Goal: Task Accomplishment & Management: Use online tool/utility

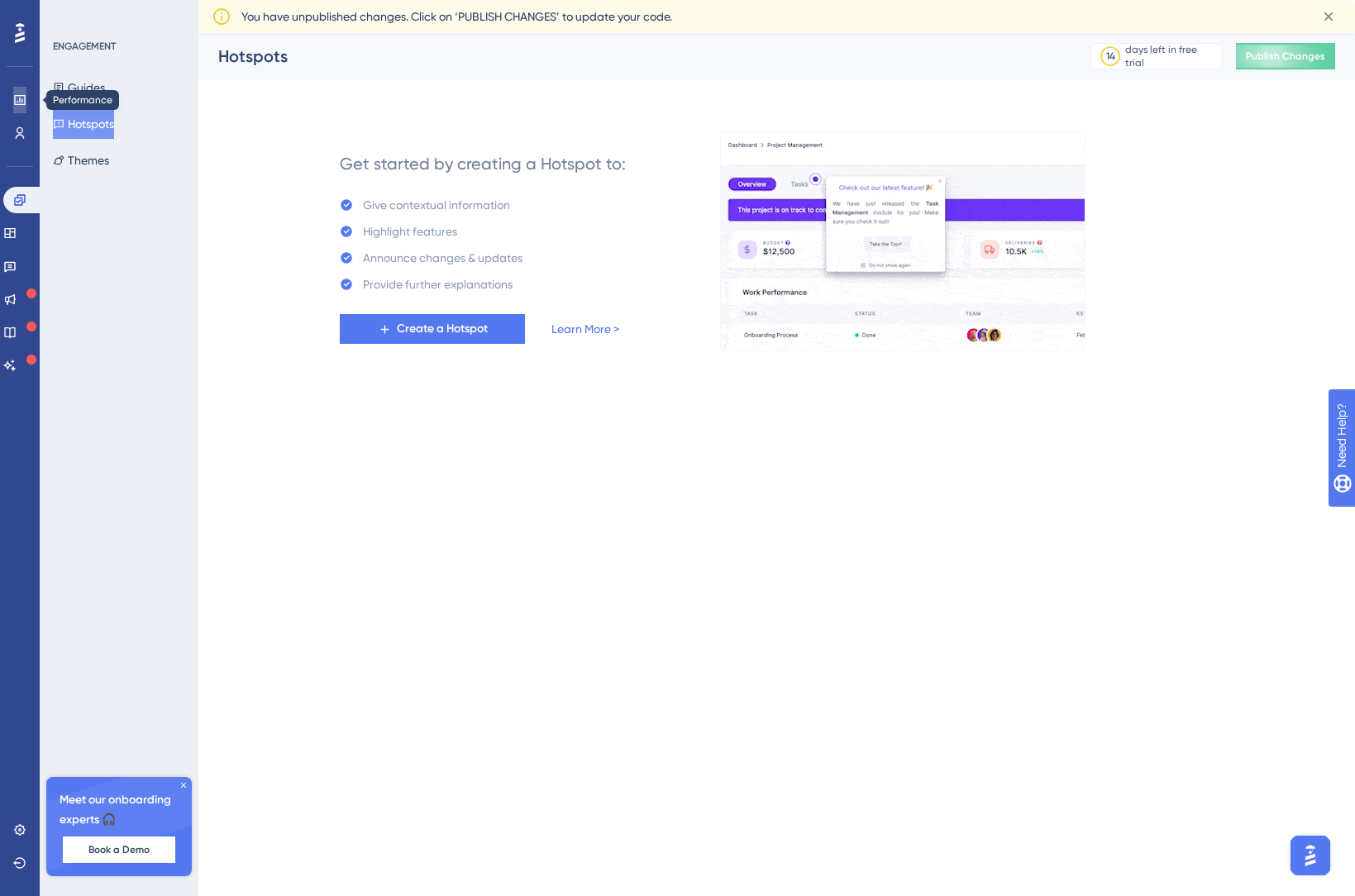
click at [20, 102] on icon at bounding box center [20, 101] width 14 height 14
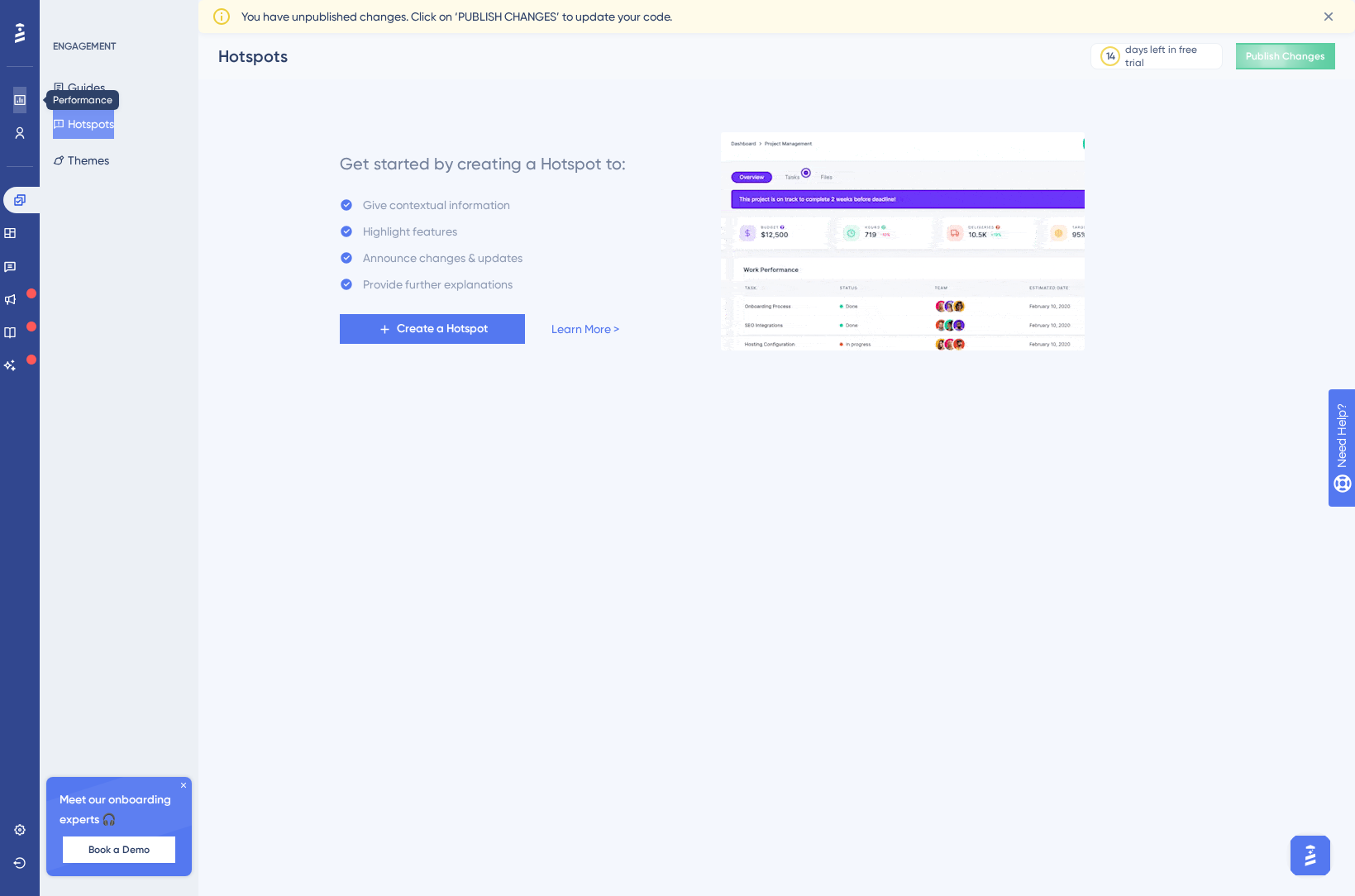
click at [19, 94] on icon at bounding box center [20, 101] width 14 height 14
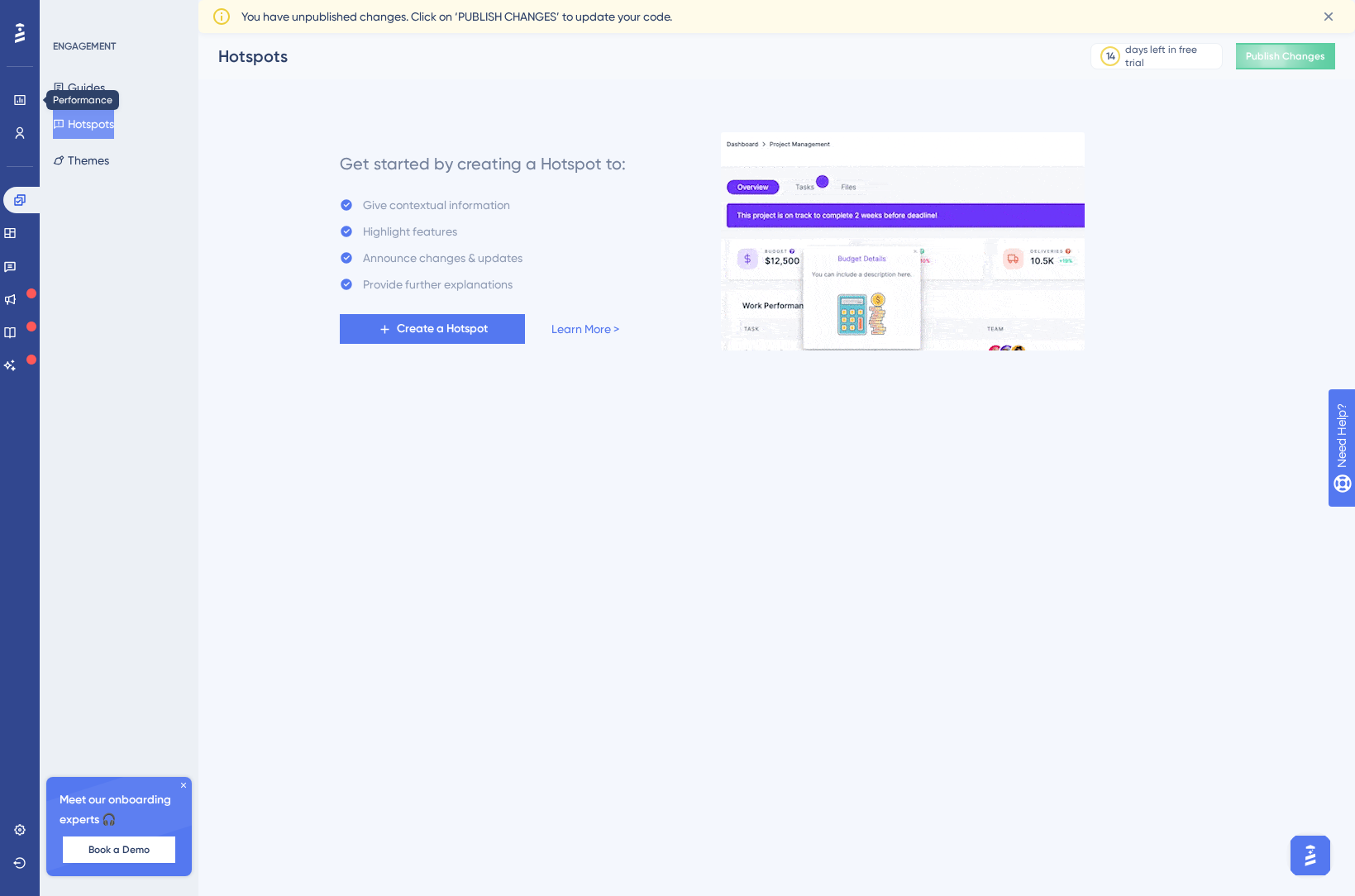
click at [184, 782] on icon at bounding box center [183, 785] width 10 height 10
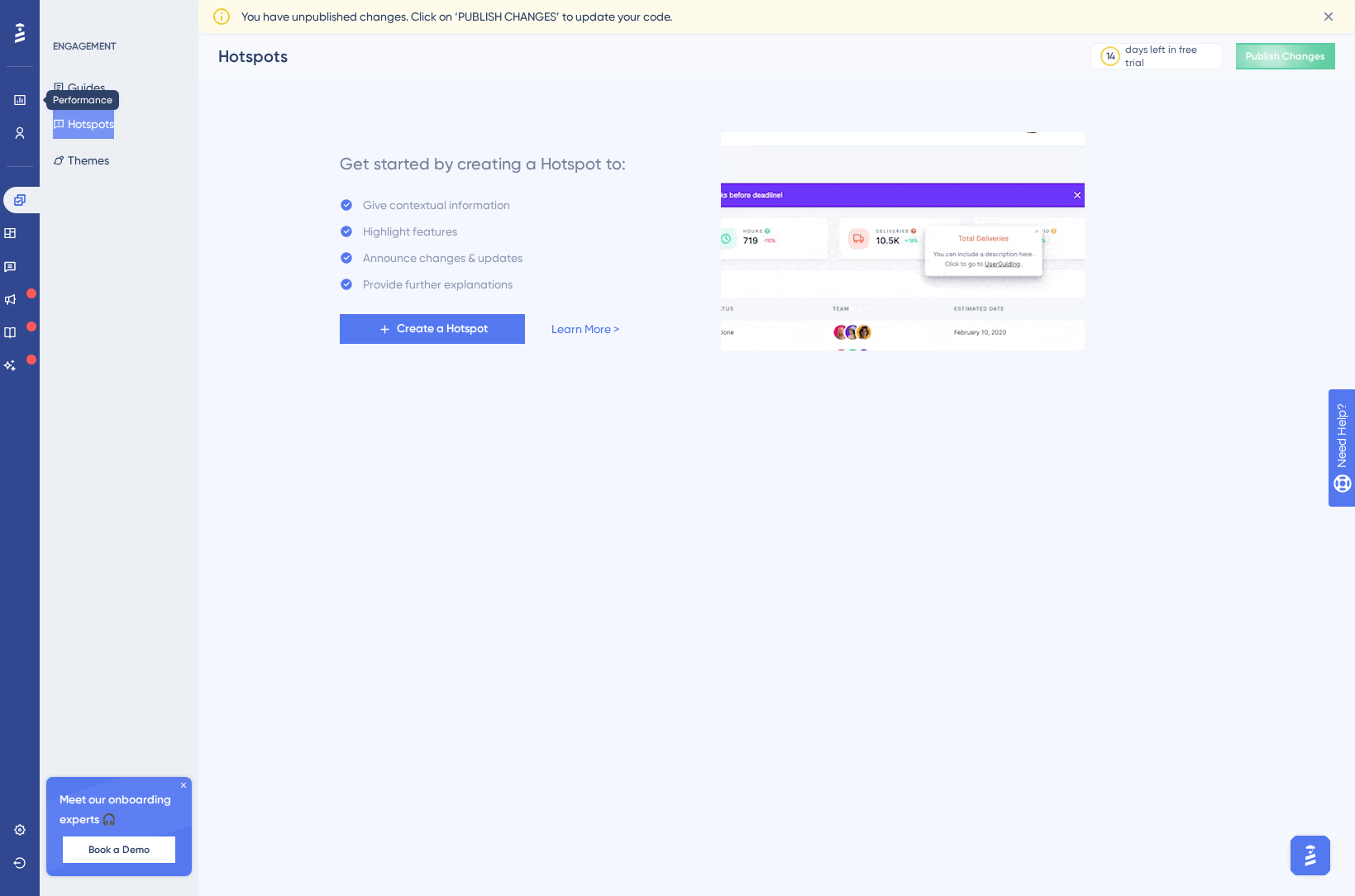
click at [187, 785] on div "ENGAGEMENT Guides Hotspots Themes Meet our onboarding experts 🎧 Book a Demo Upg…" at bounding box center [119, 448] width 159 height 896
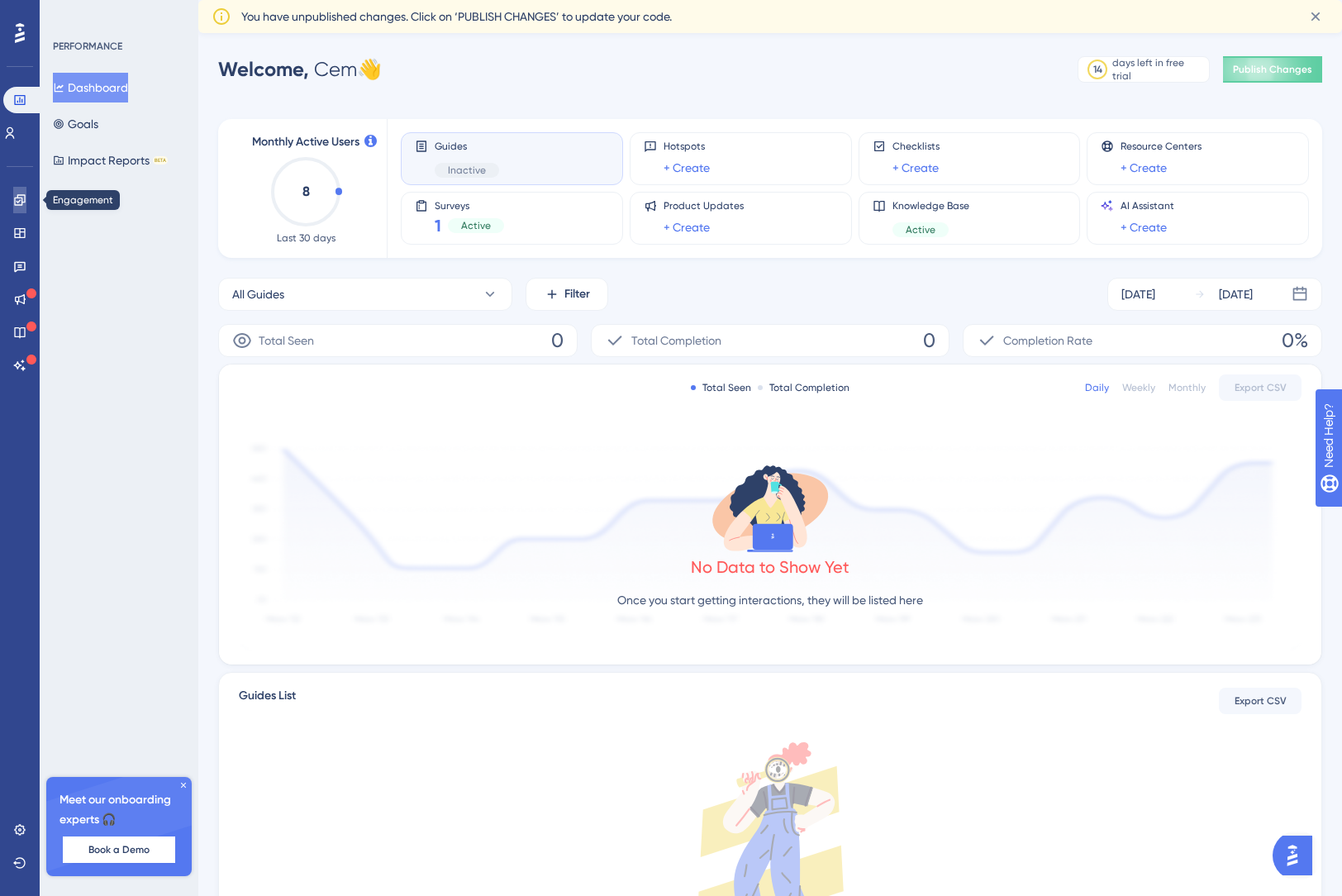
click at [20, 195] on icon at bounding box center [20, 200] width 14 height 14
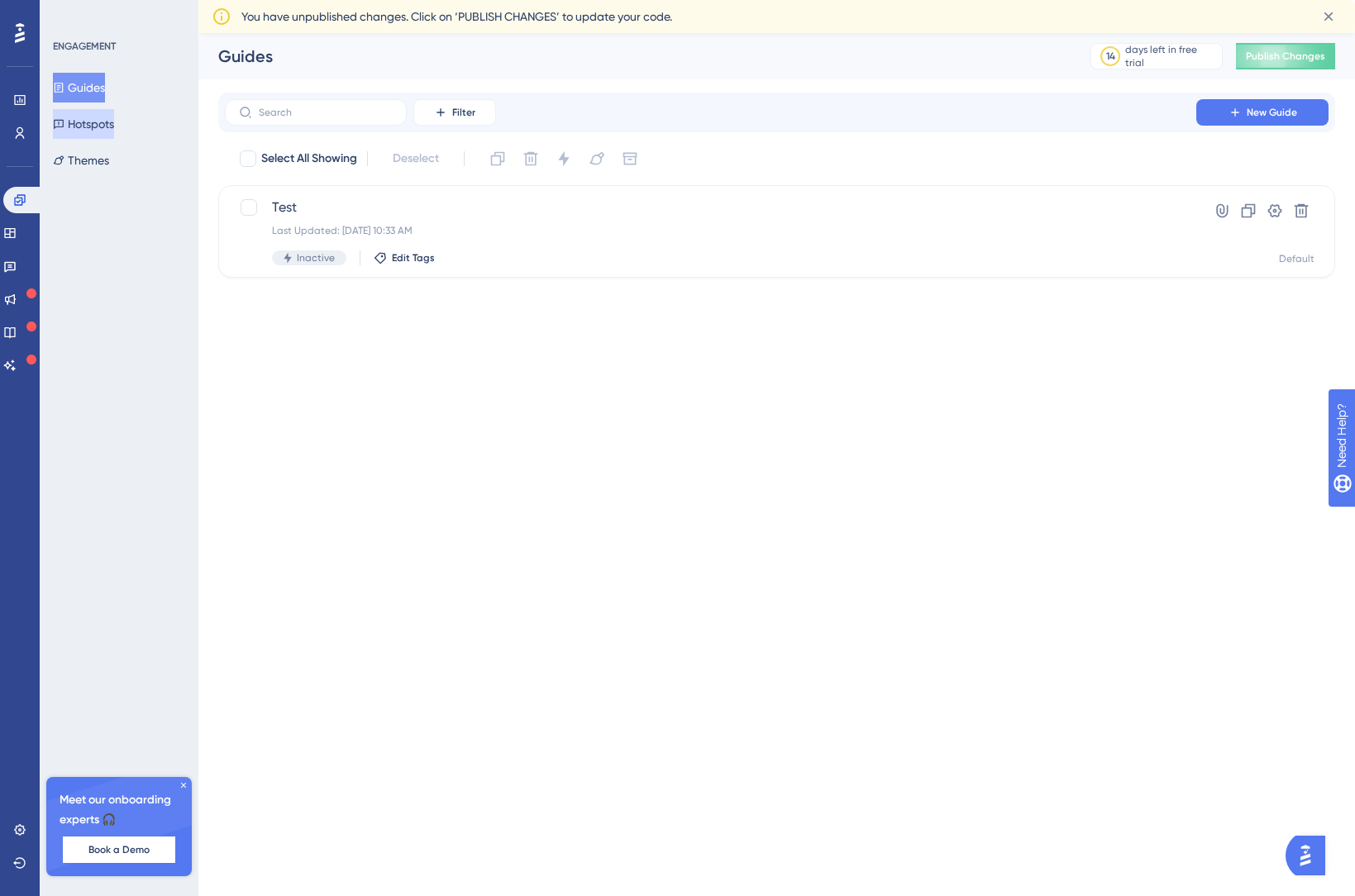
click at [108, 116] on button "Hotspots" at bounding box center [83, 124] width 61 height 30
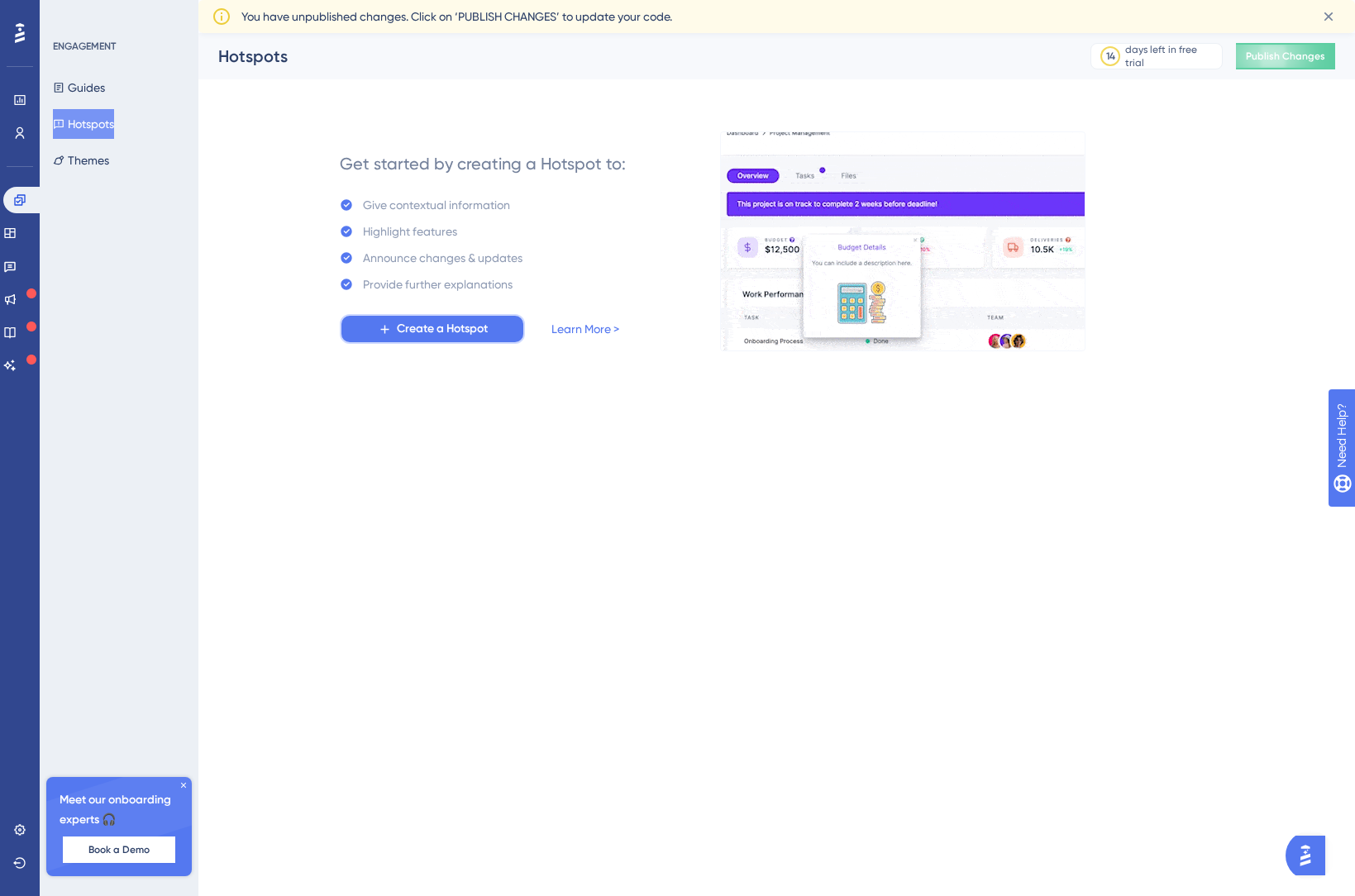
click at [424, 323] on span "Create a Hotspot" at bounding box center [442, 329] width 91 height 19
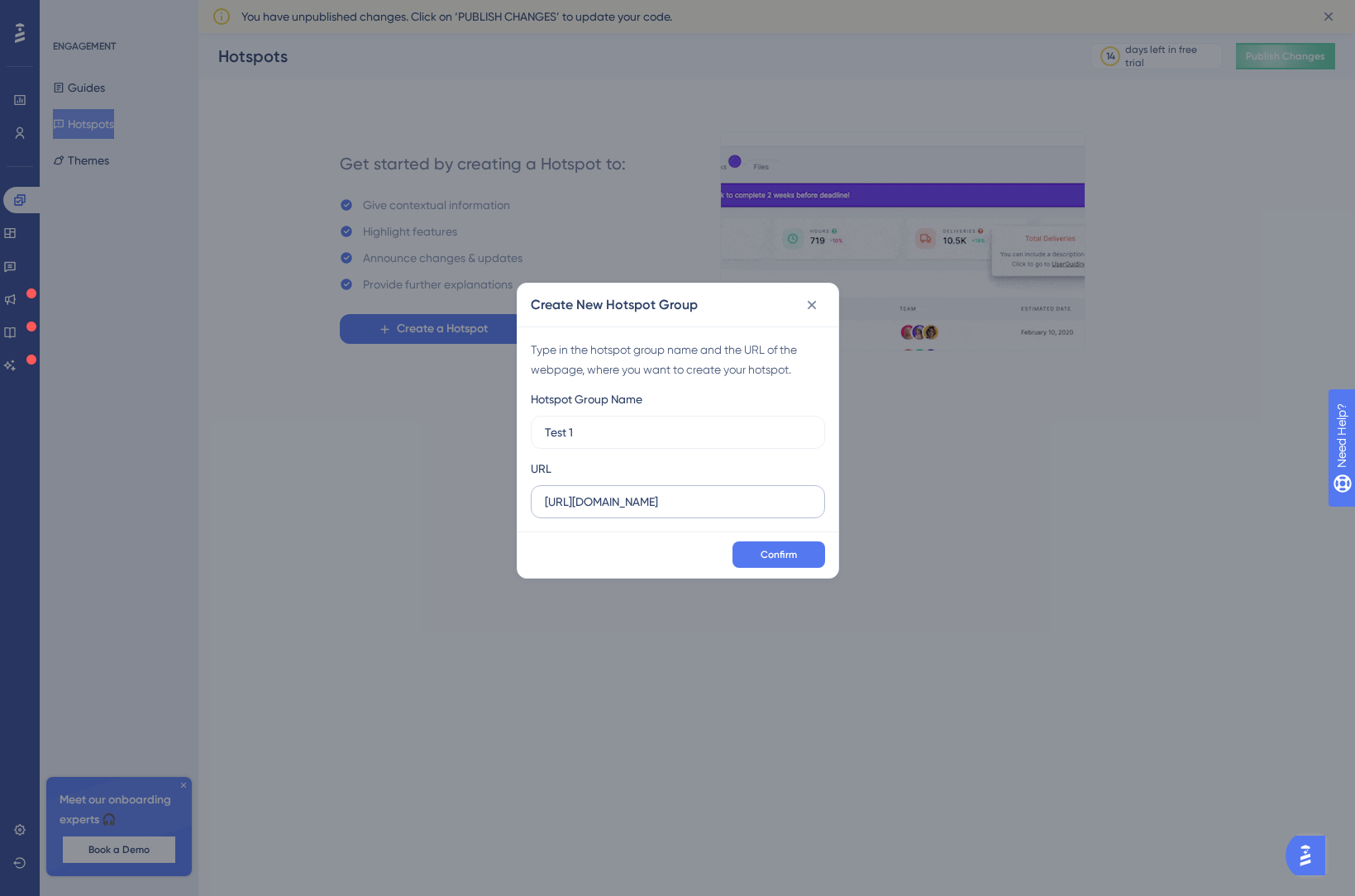
type input "Test 1"
click at [672, 513] on label "[URL][DOMAIN_NAME]" at bounding box center [678, 501] width 294 height 33
click at [672, 511] on input "[URL][DOMAIN_NAME]" at bounding box center [678, 501] width 266 height 18
click at [674, 516] on label "[URL][DOMAIN_NAME]" at bounding box center [678, 501] width 294 height 33
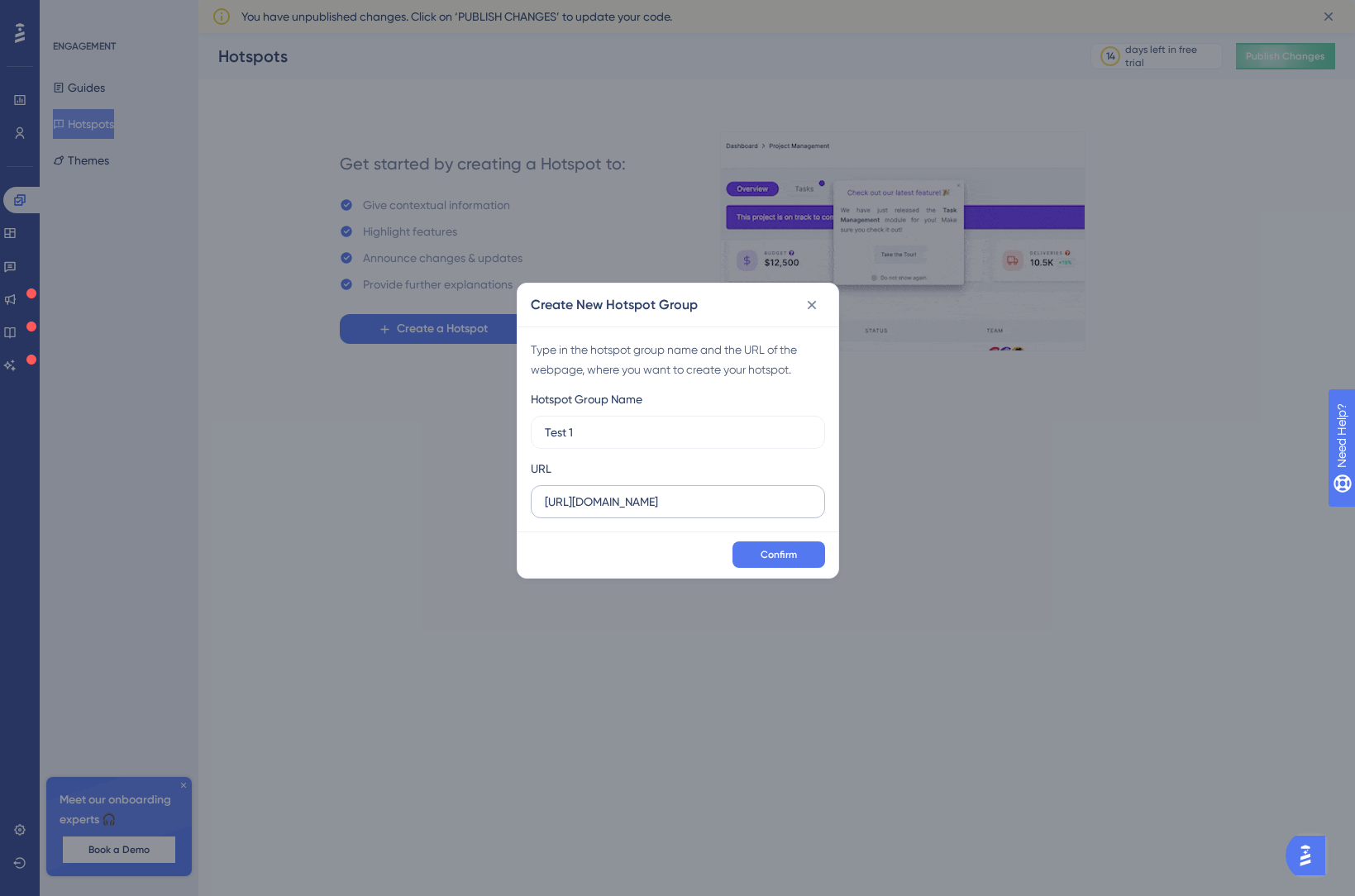
click at [674, 511] on input "[URL][DOMAIN_NAME]" at bounding box center [678, 501] width 266 height 18
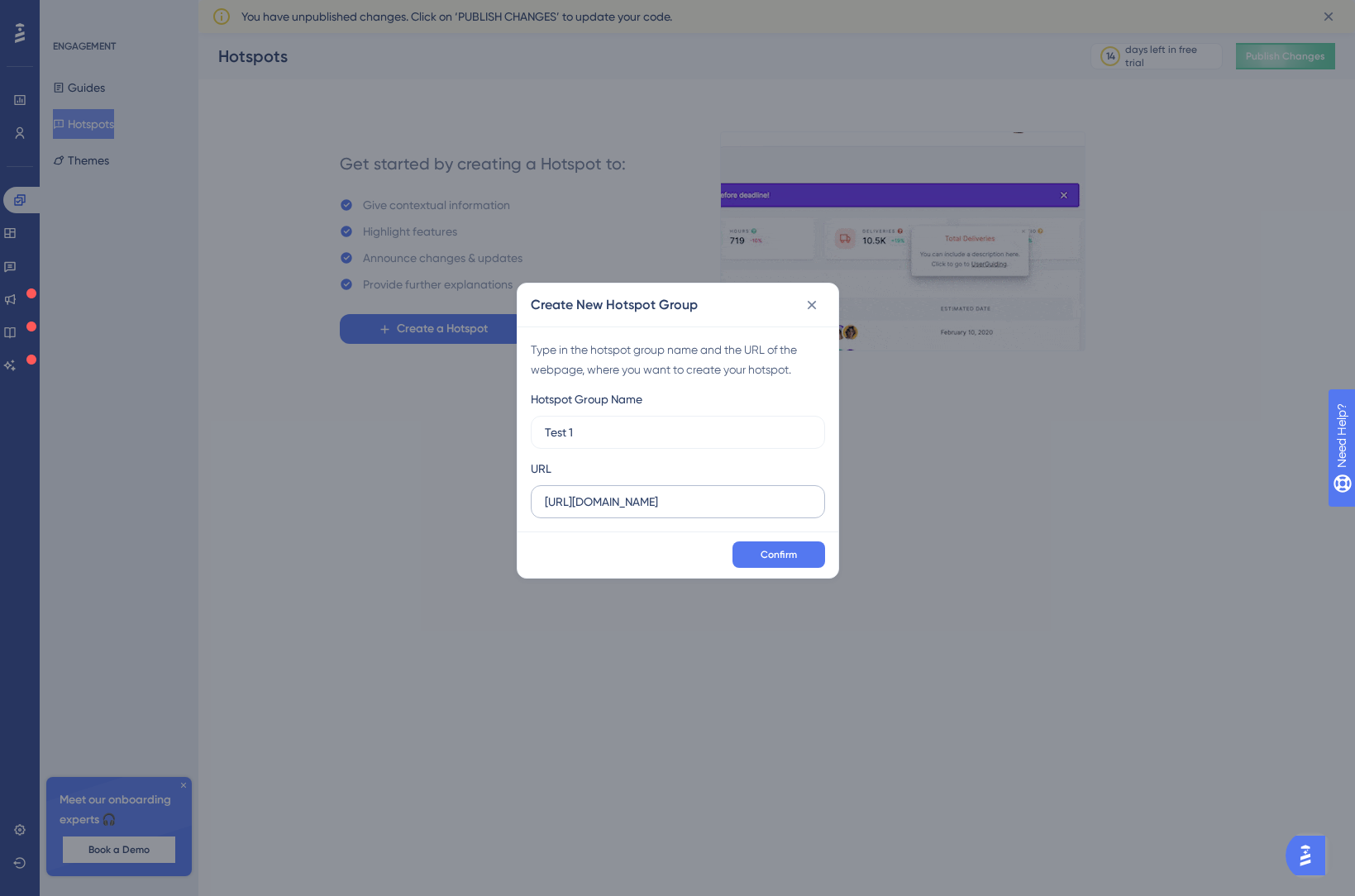
click at [674, 516] on label "[URL][DOMAIN_NAME]" at bounding box center [678, 501] width 294 height 33
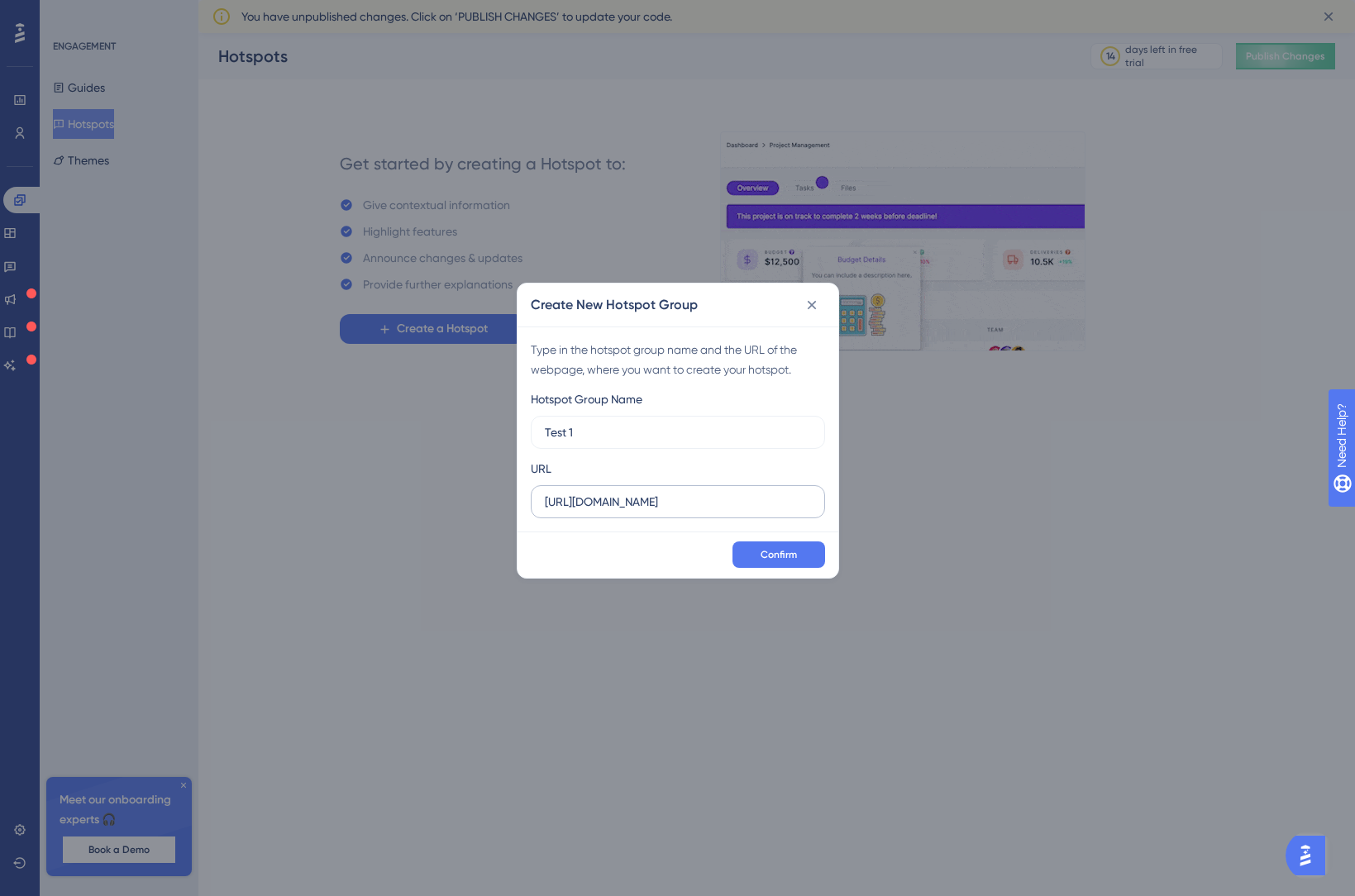
click at [674, 511] on input "[URL][DOMAIN_NAME]" at bounding box center [678, 501] width 266 height 18
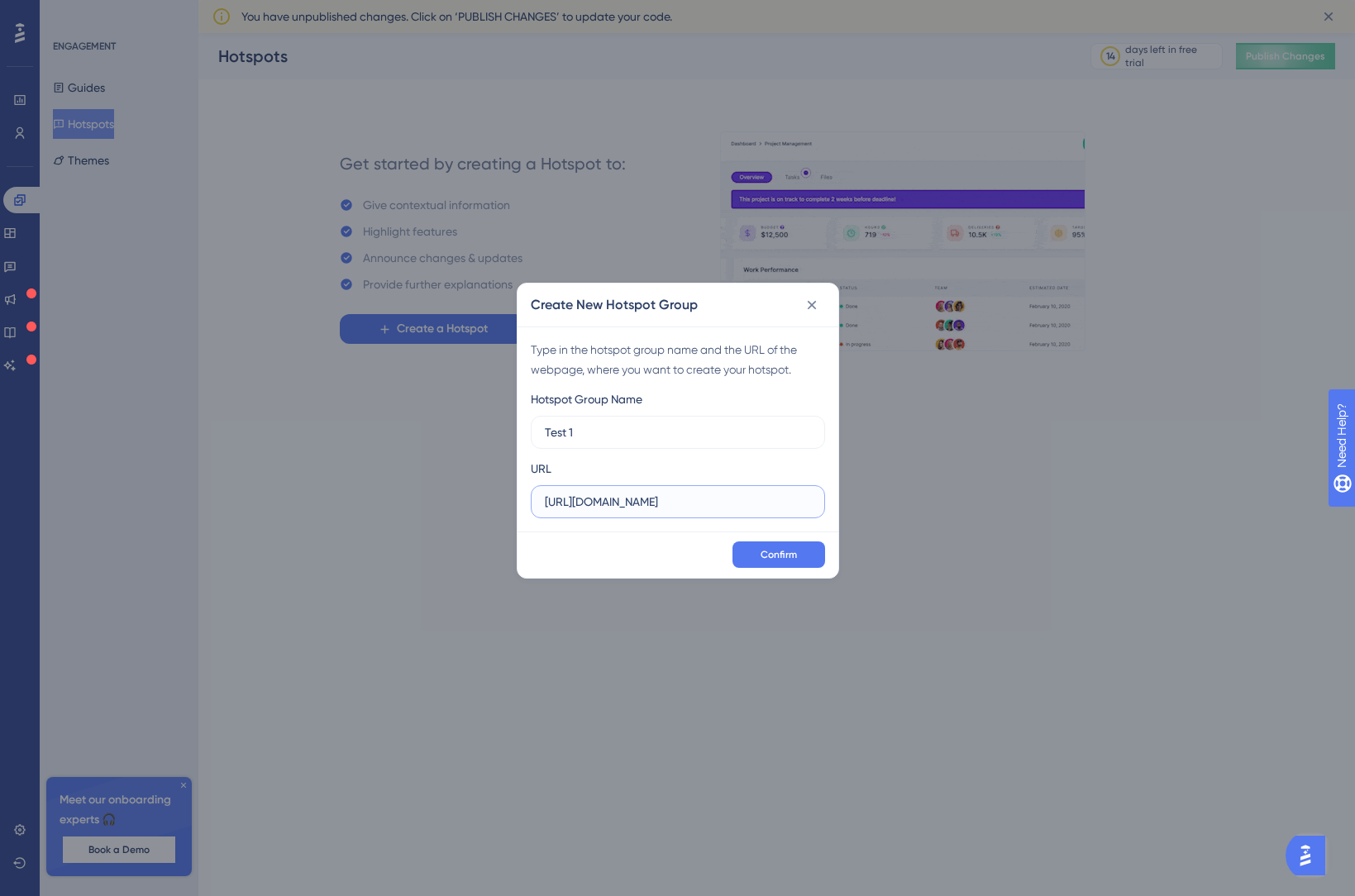
click at [678, 504] on input "[URL][DOMAIN_NAME]" at bounding box center [678, 501] width 266 height 18
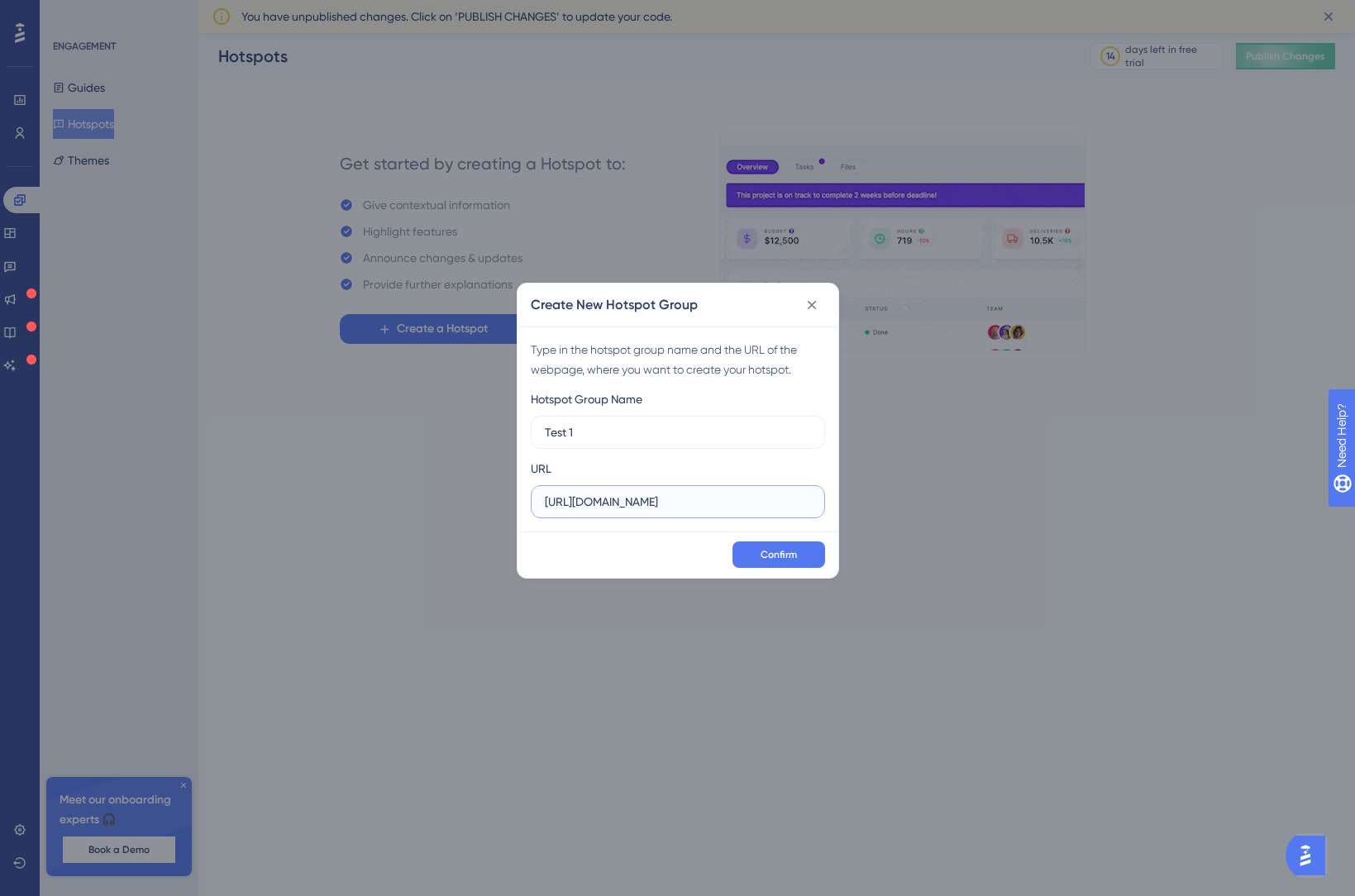
click at [678, 504] on input "[URL][DOMAIN_NAME]" at bounding box center [678, 501] width 266 height 18
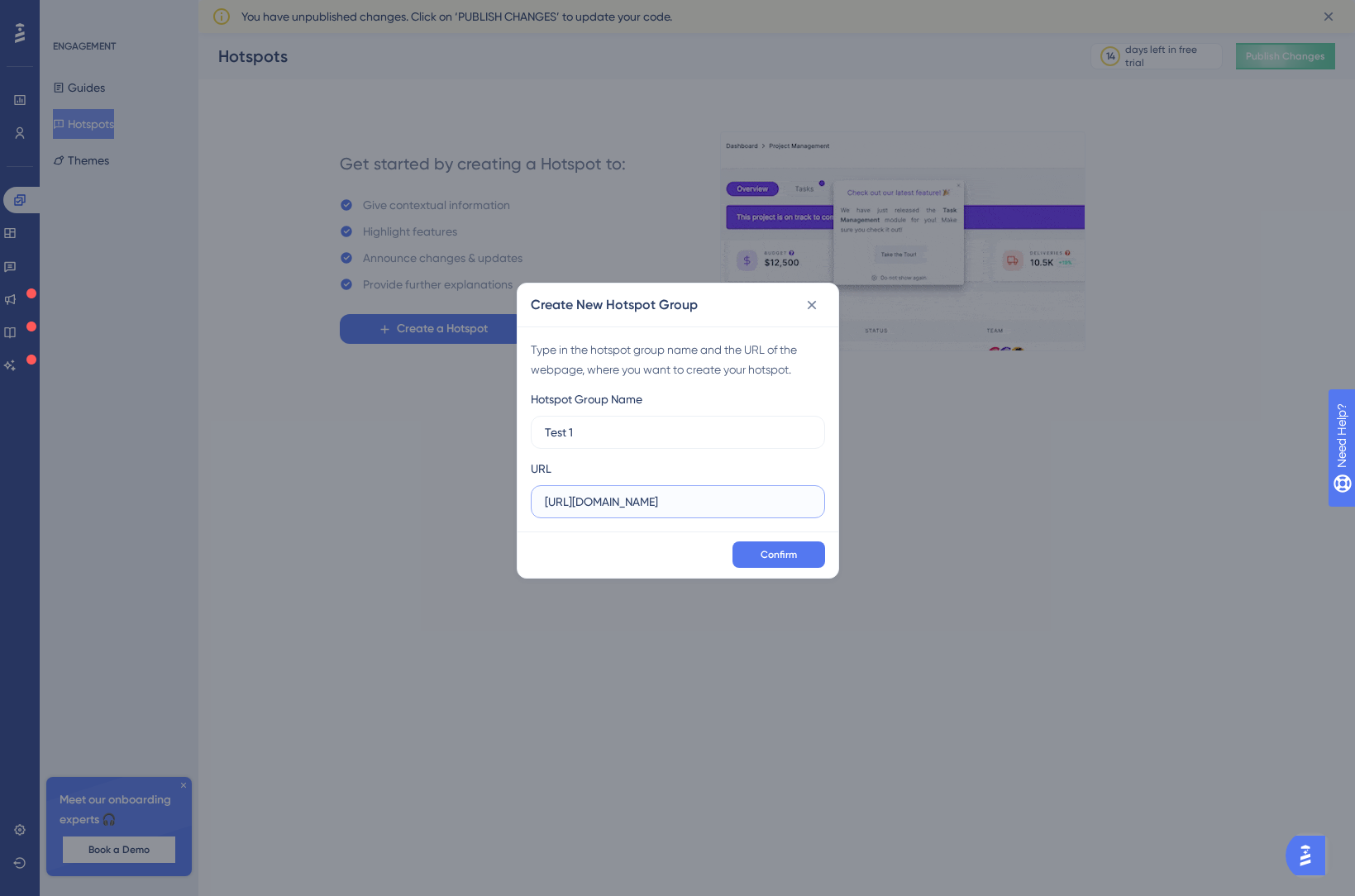
click at [678, 504] on input "[URL][DOMAIN_NAME]" at bounding box center [678, 501] width 266 height 18
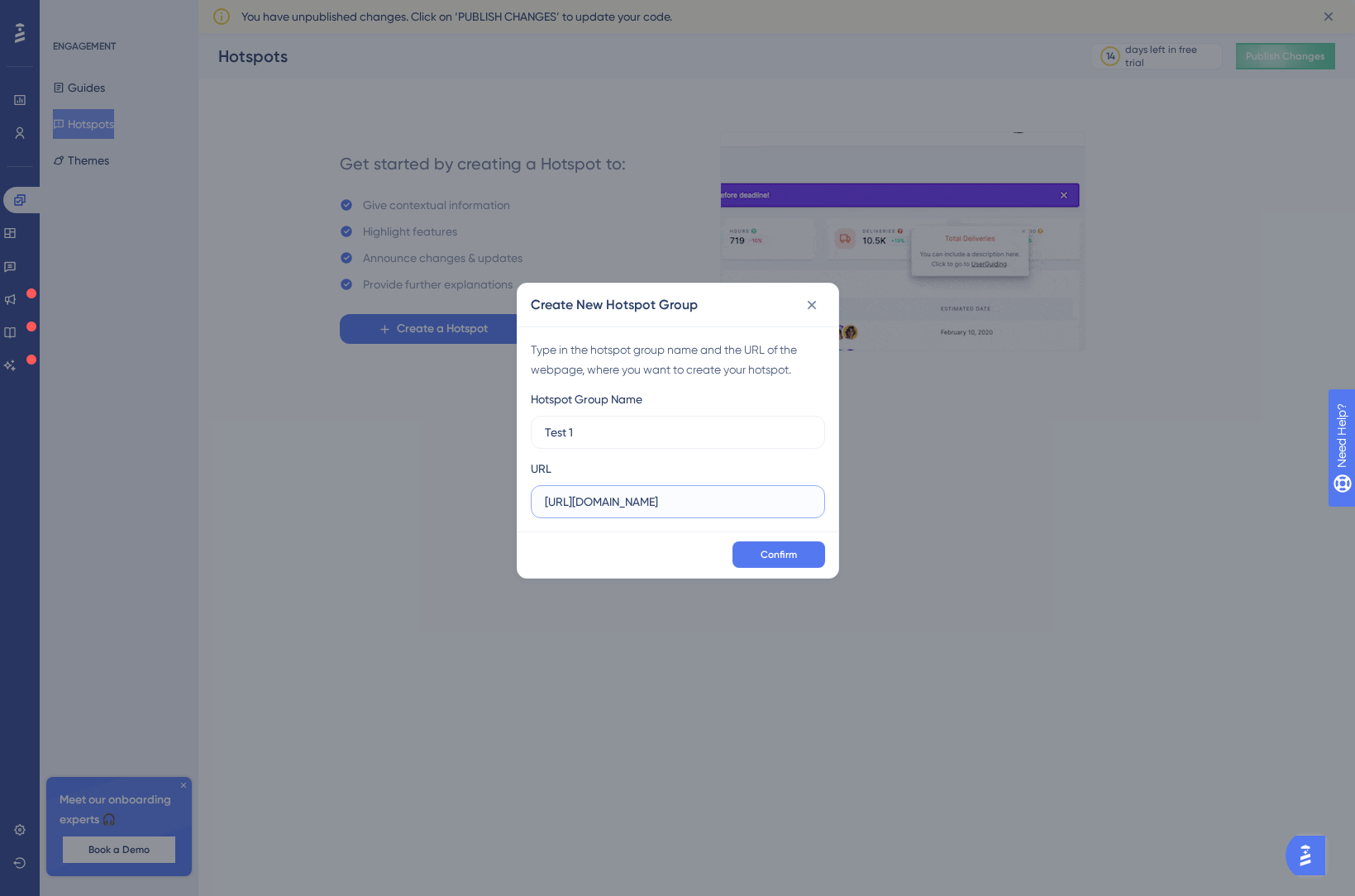
click at [678, 504] on input "[URL][DOMAIN_NAME]" at bounding box center [678, 501] width 266 height 18
click at [633, 497] on input "text" at bounding box center [678, 501] width 266 height 18
paste input "[URL][DOMAIN_NAME]"
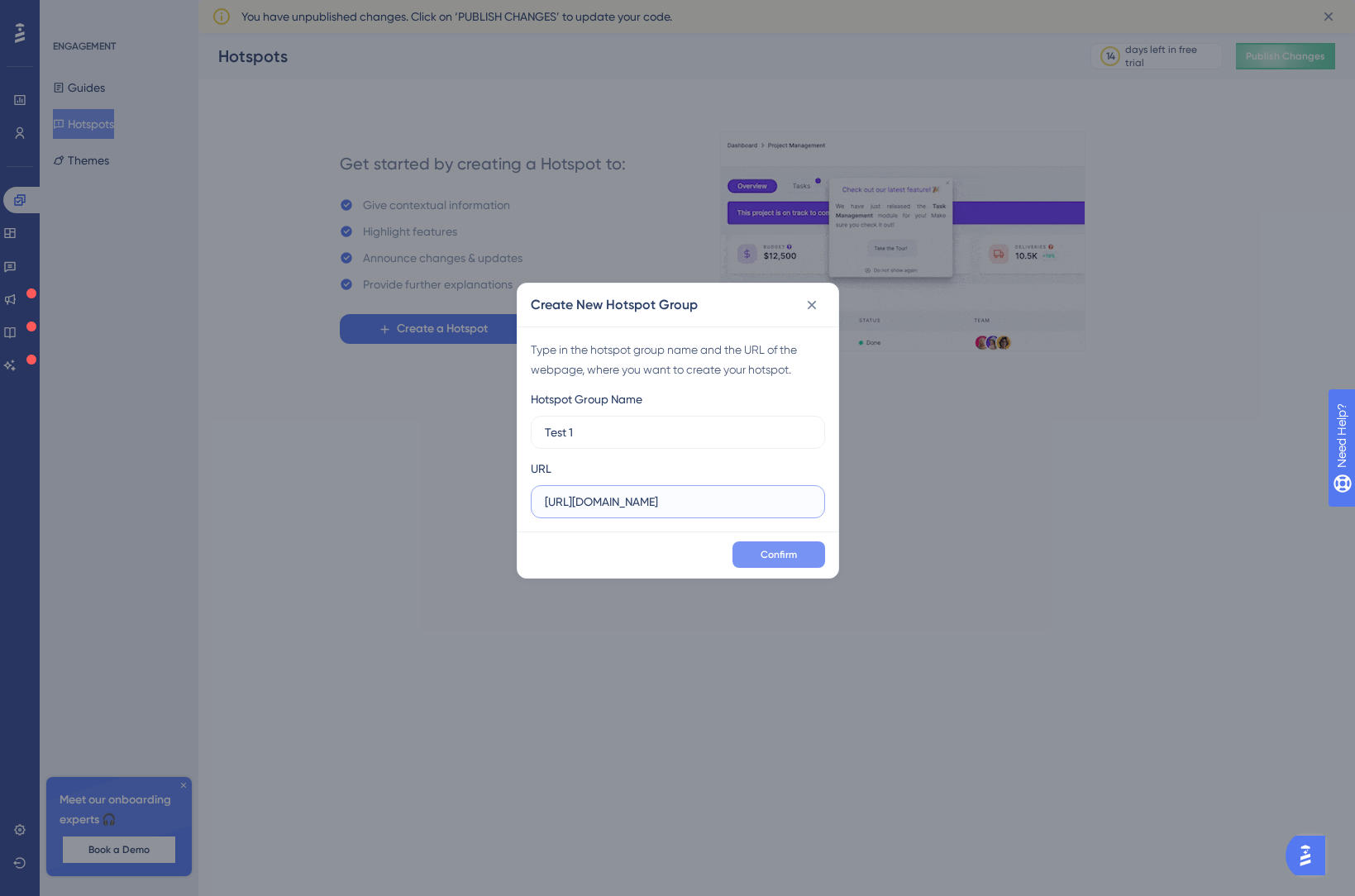
type input "[URL][DOMAIN_NAME]"
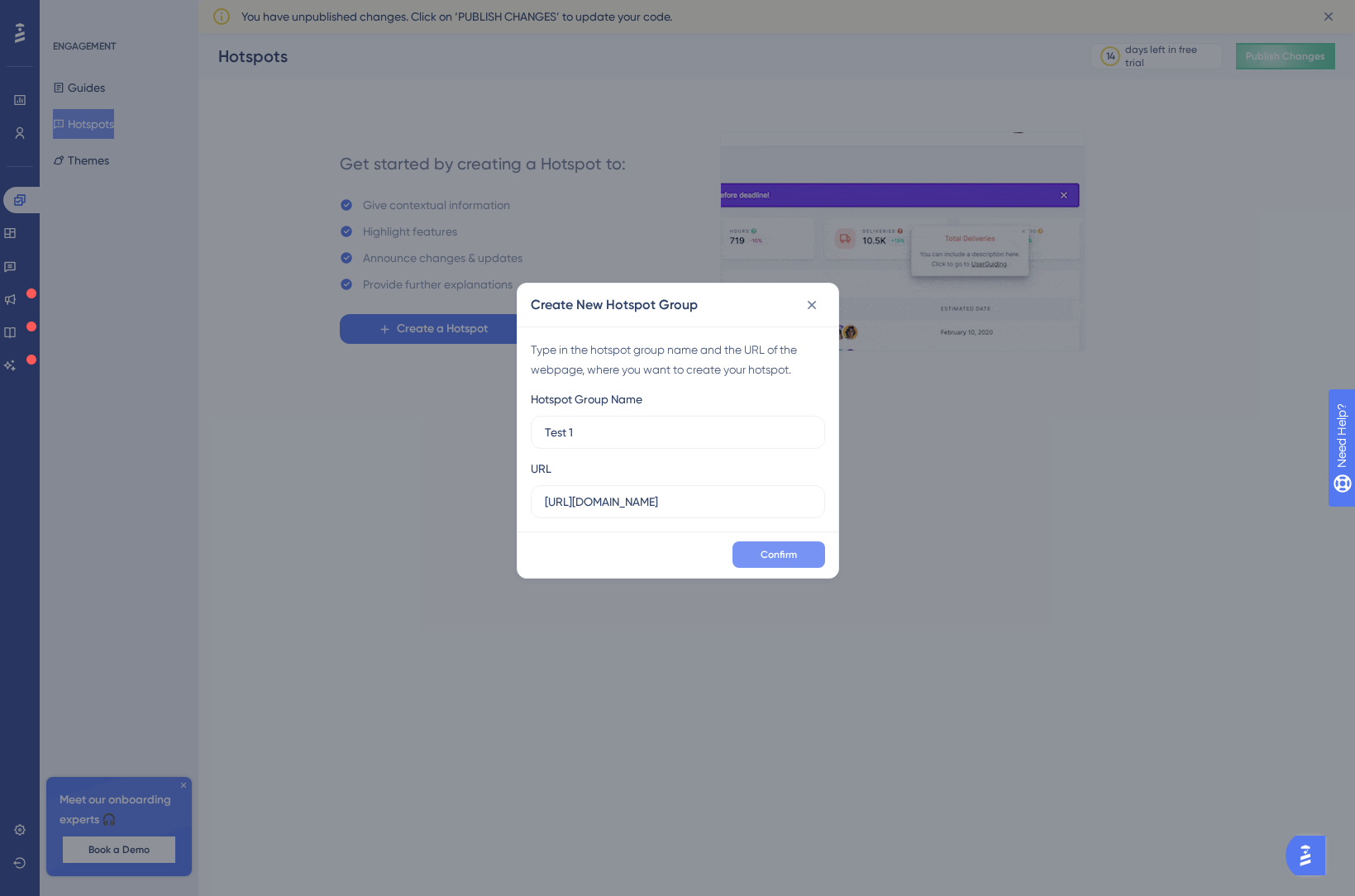
click at [792, 549] on span "Confirm" at bounding box center [779, 554] width 37 height 14
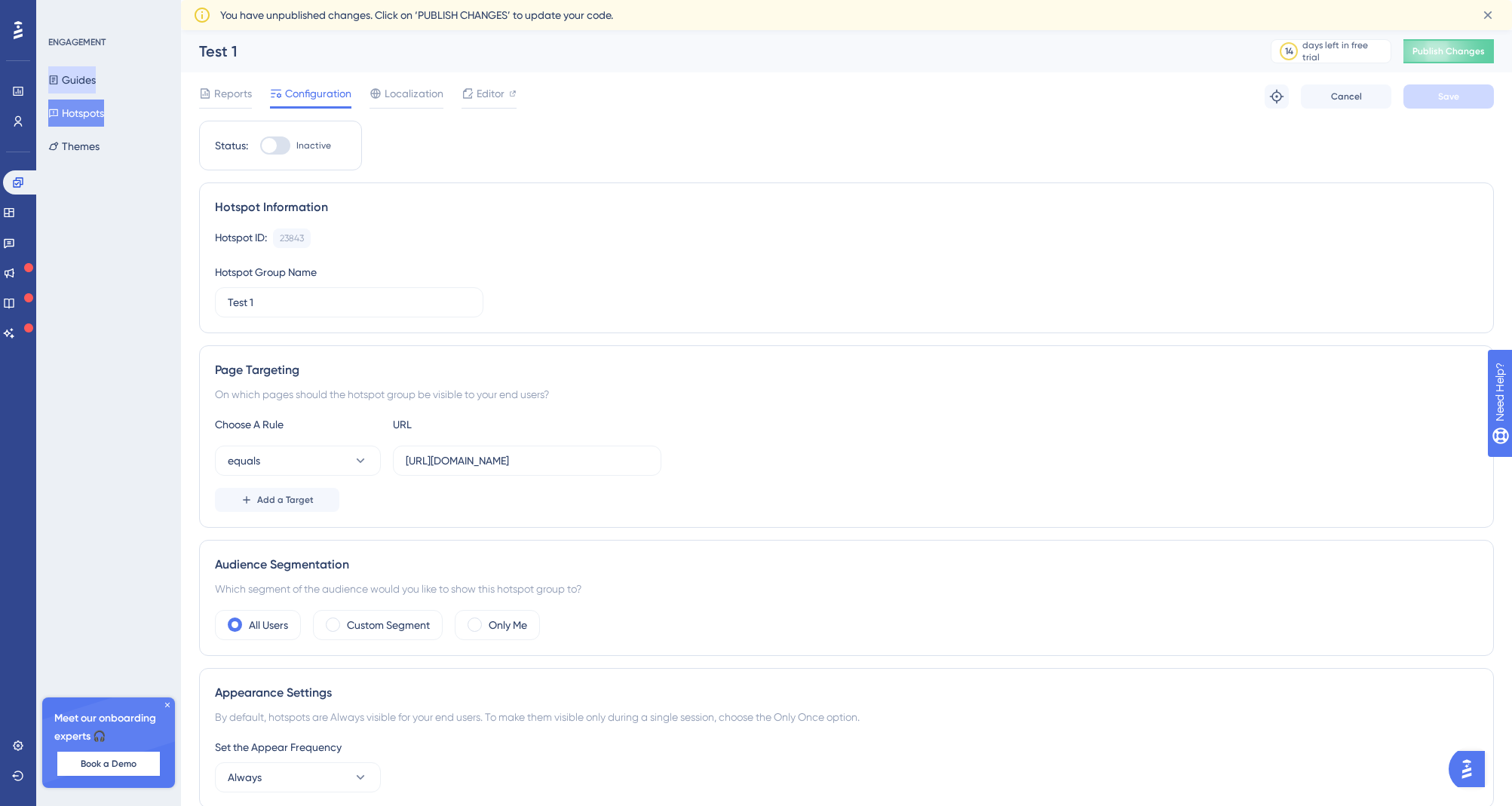
click at [84, 78] on button "Guides" at bounding box center [72, 79] width 48 height 27
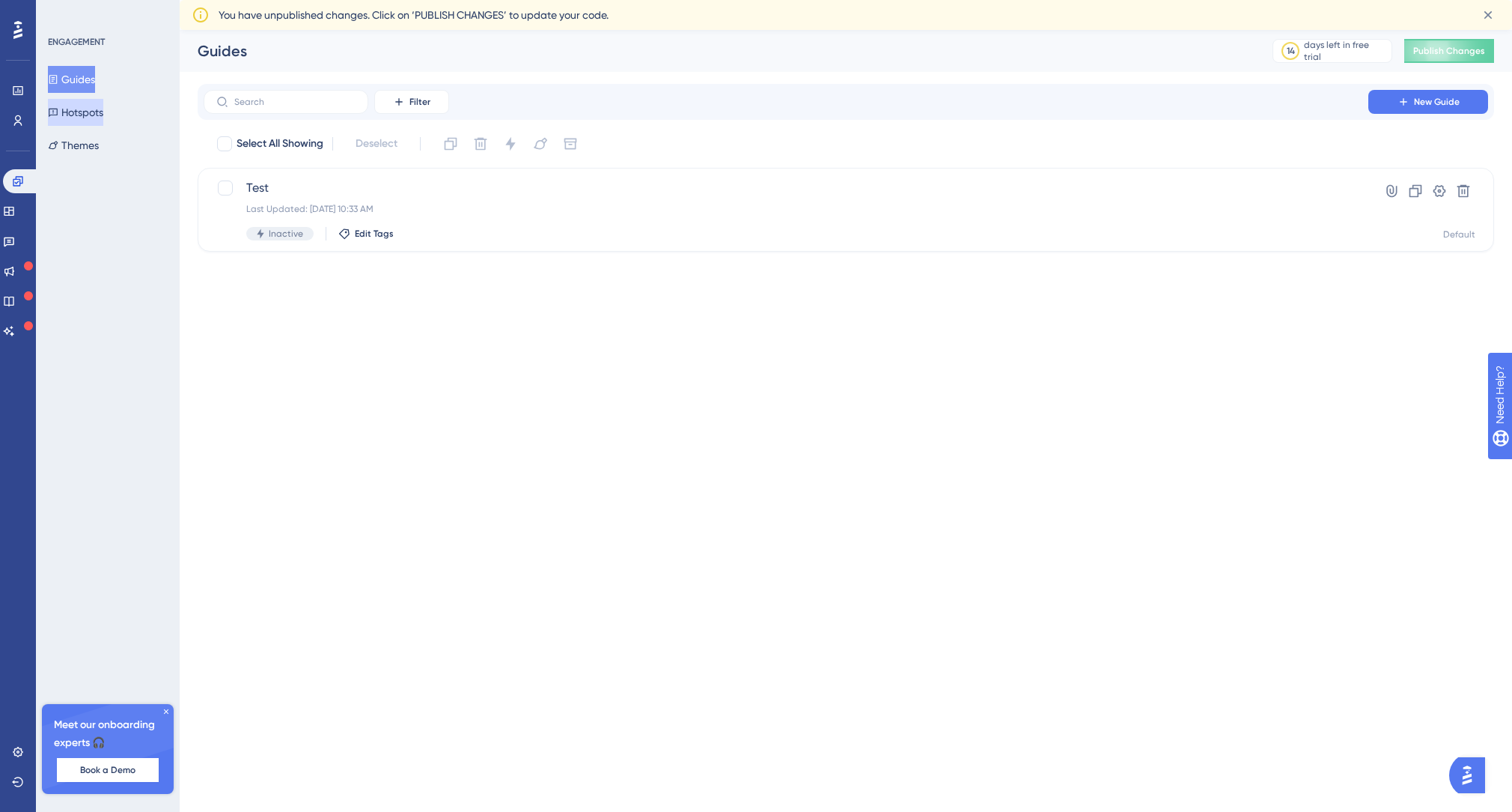
click at [85, 116] on button "Hotspots" at bounding box center [75, 112] width 55 height 27
click at [1226, 49] on span "Publish Changes" at bounding box center [1450, 51] width 72 height 12
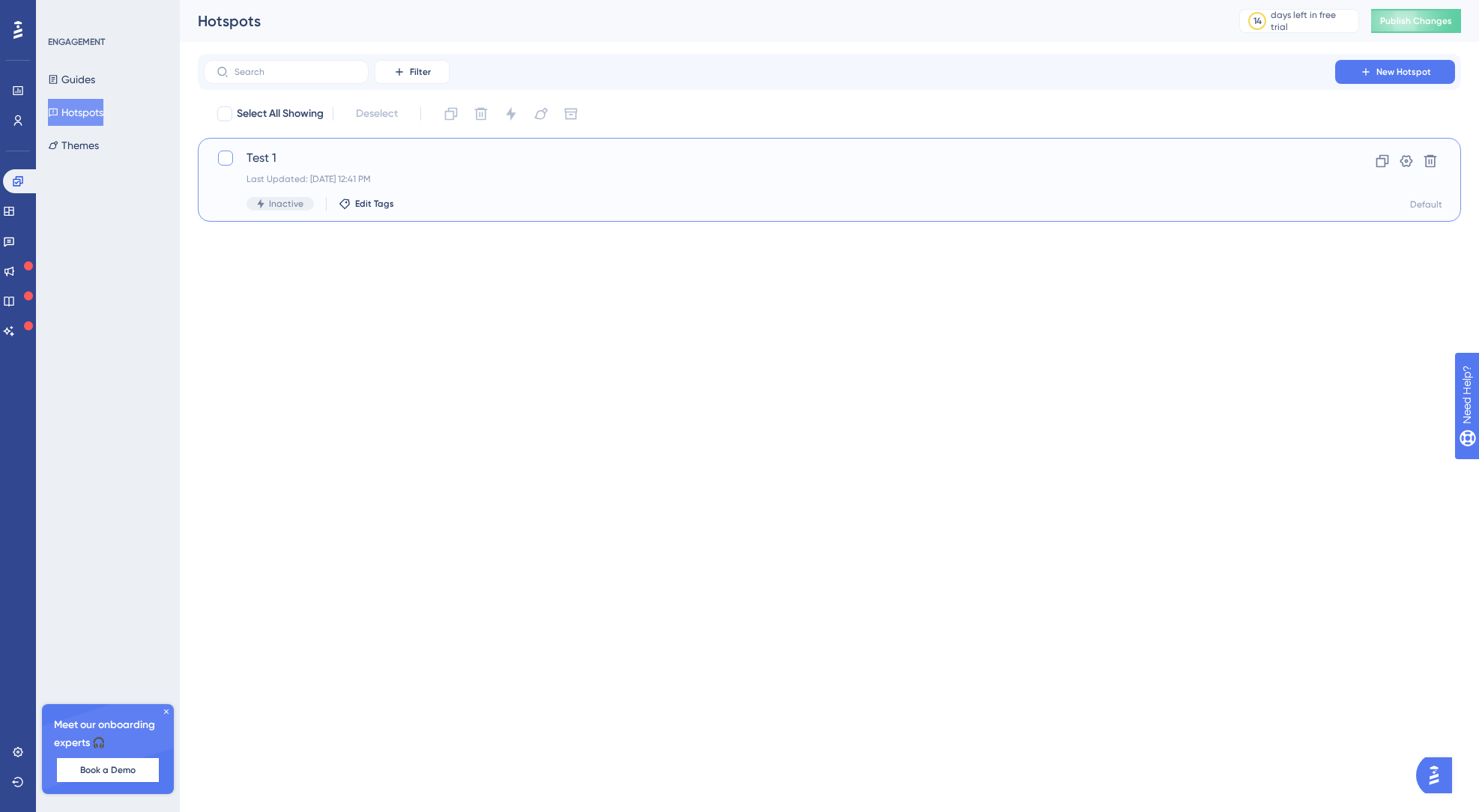
click at [224, 157] on div at bounding box center [225, 158] width 15 height 15
checkbox input "true"
click at [289, 205] on span "Inactive" at bounding box center [286, 203] width 34 height 12
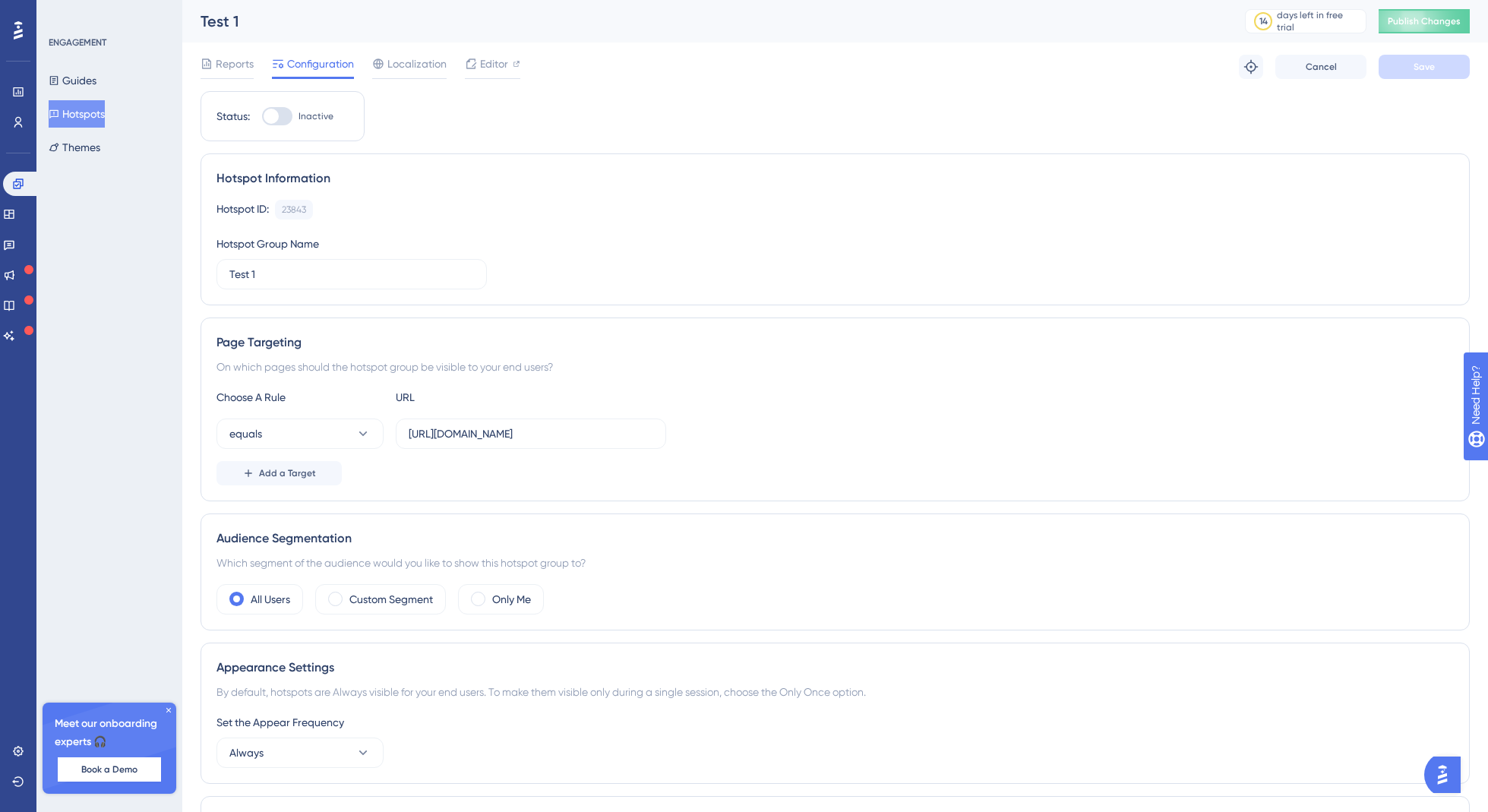
click at [280, 113] on div at bounding box center [277, 116] width 30 height 18
click at [262, 117] on input "Inactive" at bounding box center [261, 117] width 1 height 1
checkbox input "true"
click at [1244, 65] on span "Save" at bounding box center [1425, 67] width 21 height 12
click at [1244, 22] on button "Publish Changes" at bounding box center [1424, 20] width 91 height 24
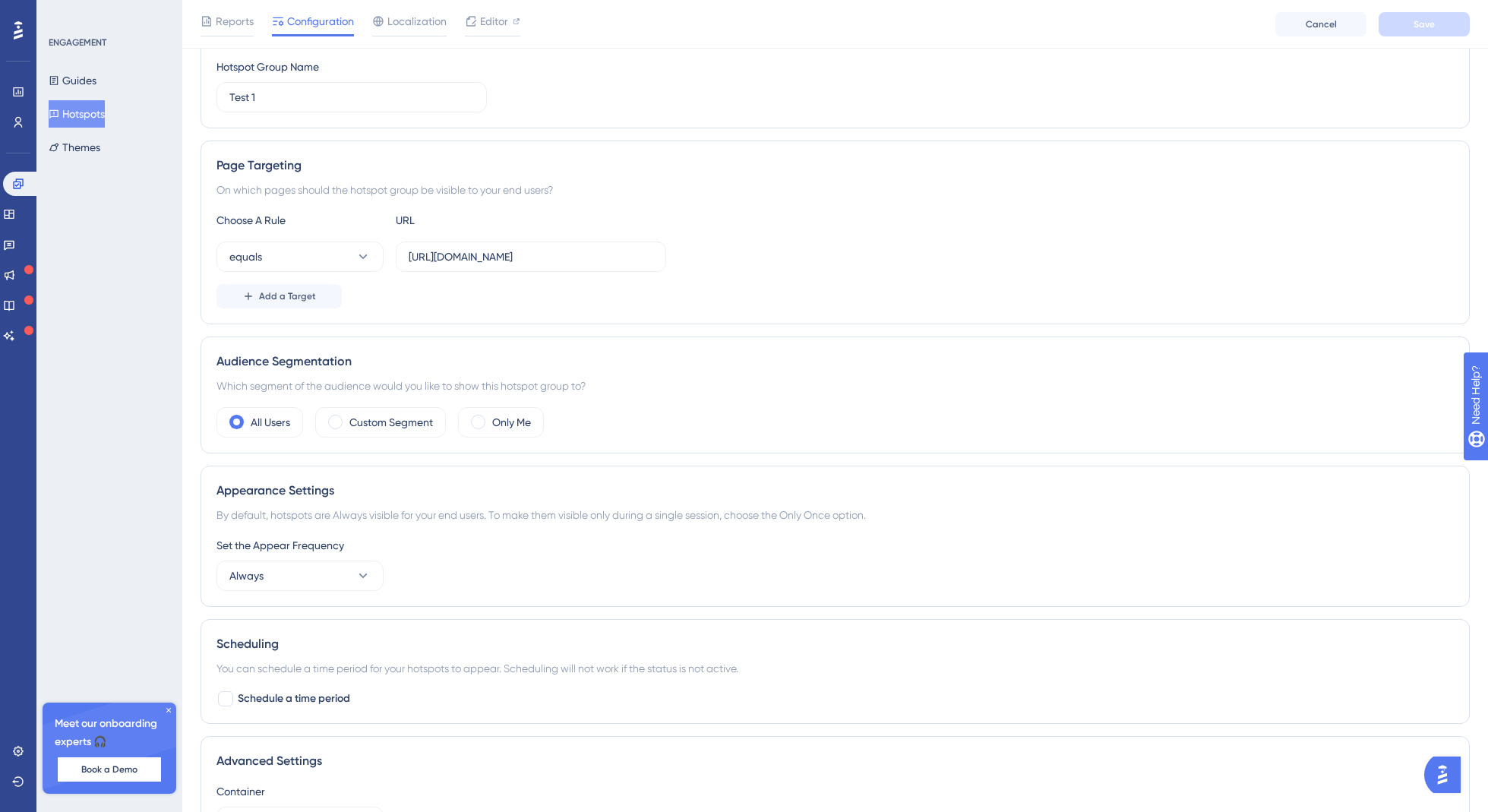
scroll to position [355, 0]
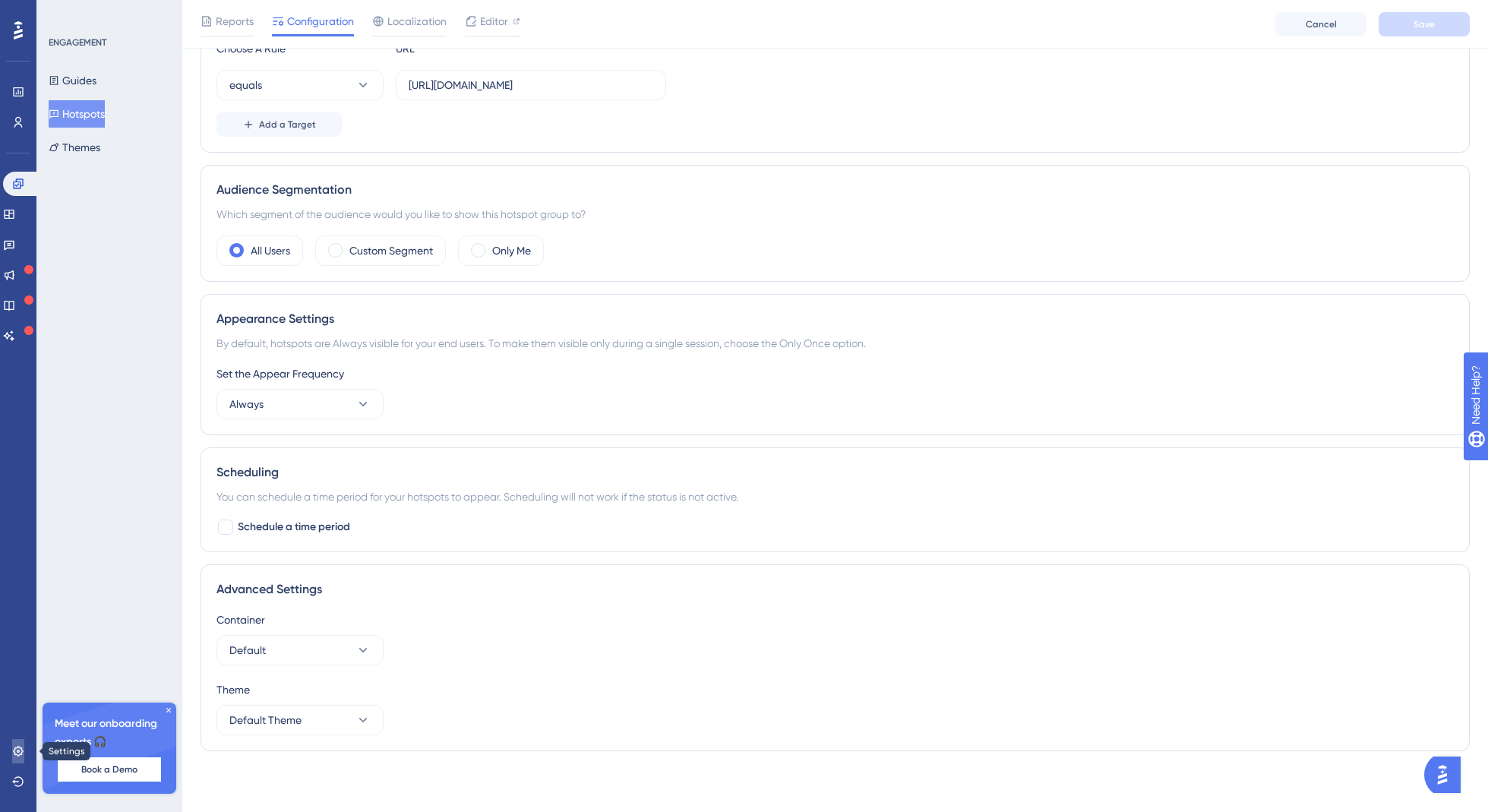
click at [16, 752] on icon at bounding box center [19, 752] width 12 height 12
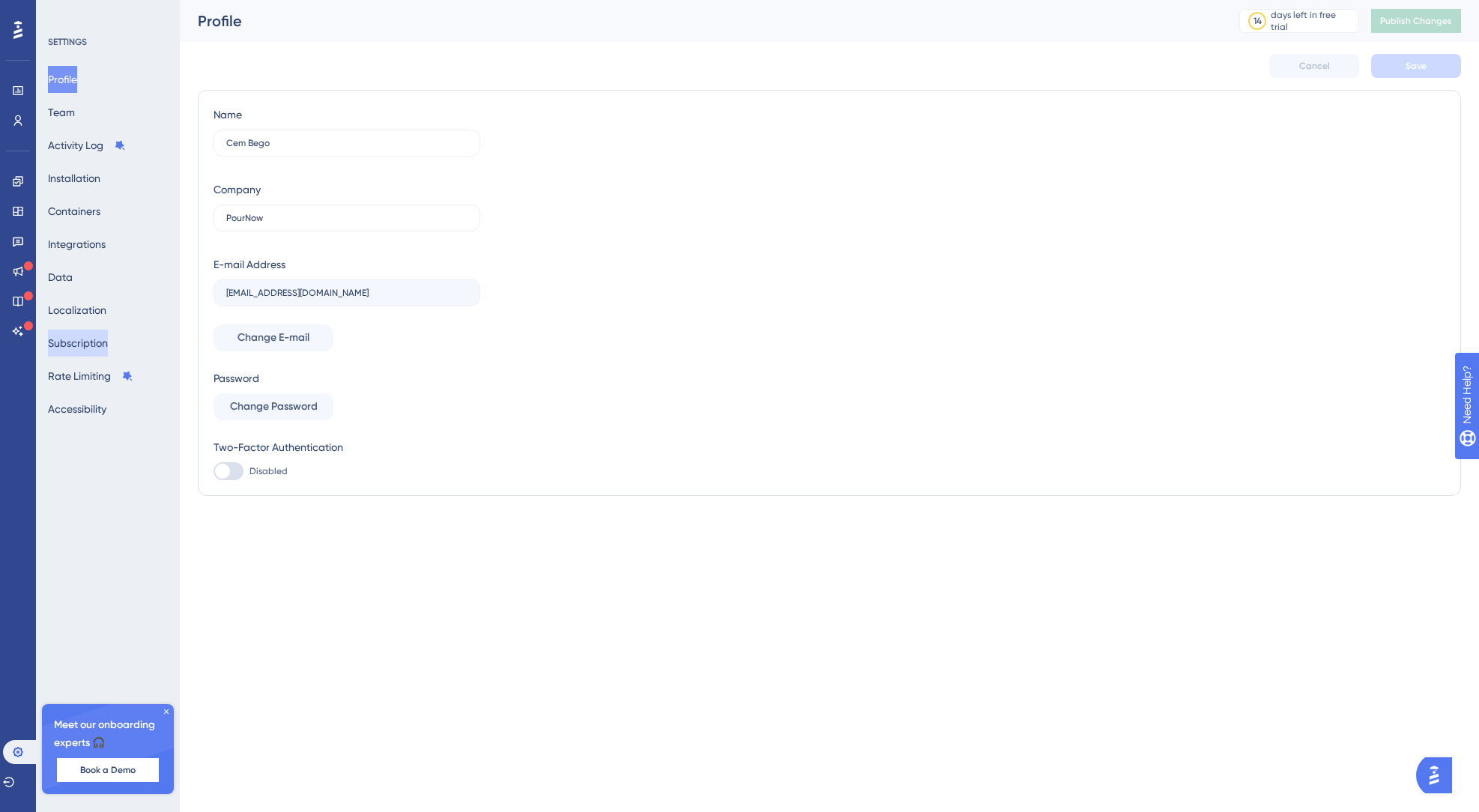
click at [96, 341] on button "Subscription" at bounding box center [78, 343] width 60 height 27
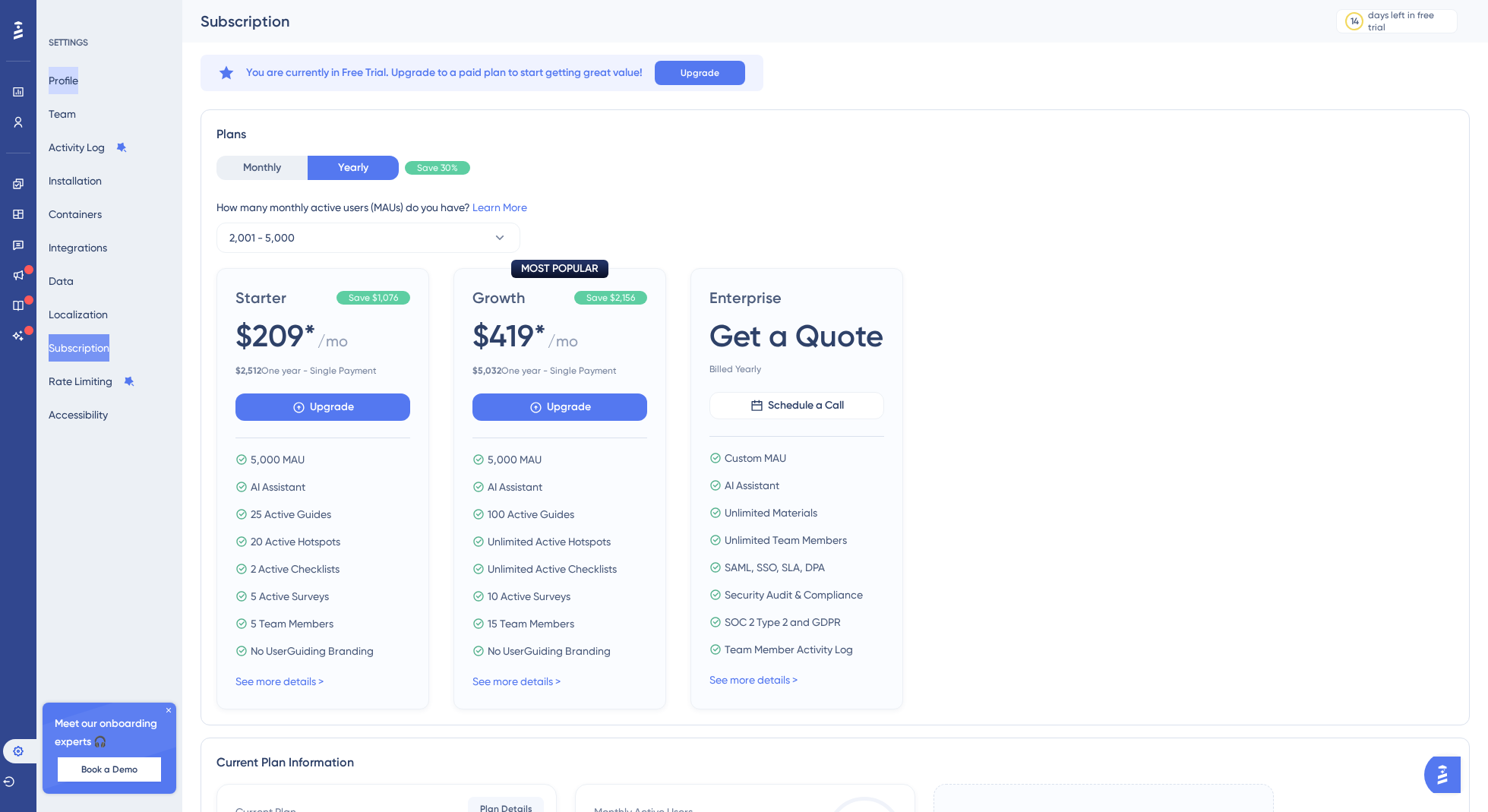
click at [78, 84] on button "Profile" at bounding box center [63, 80] width 29 height 28
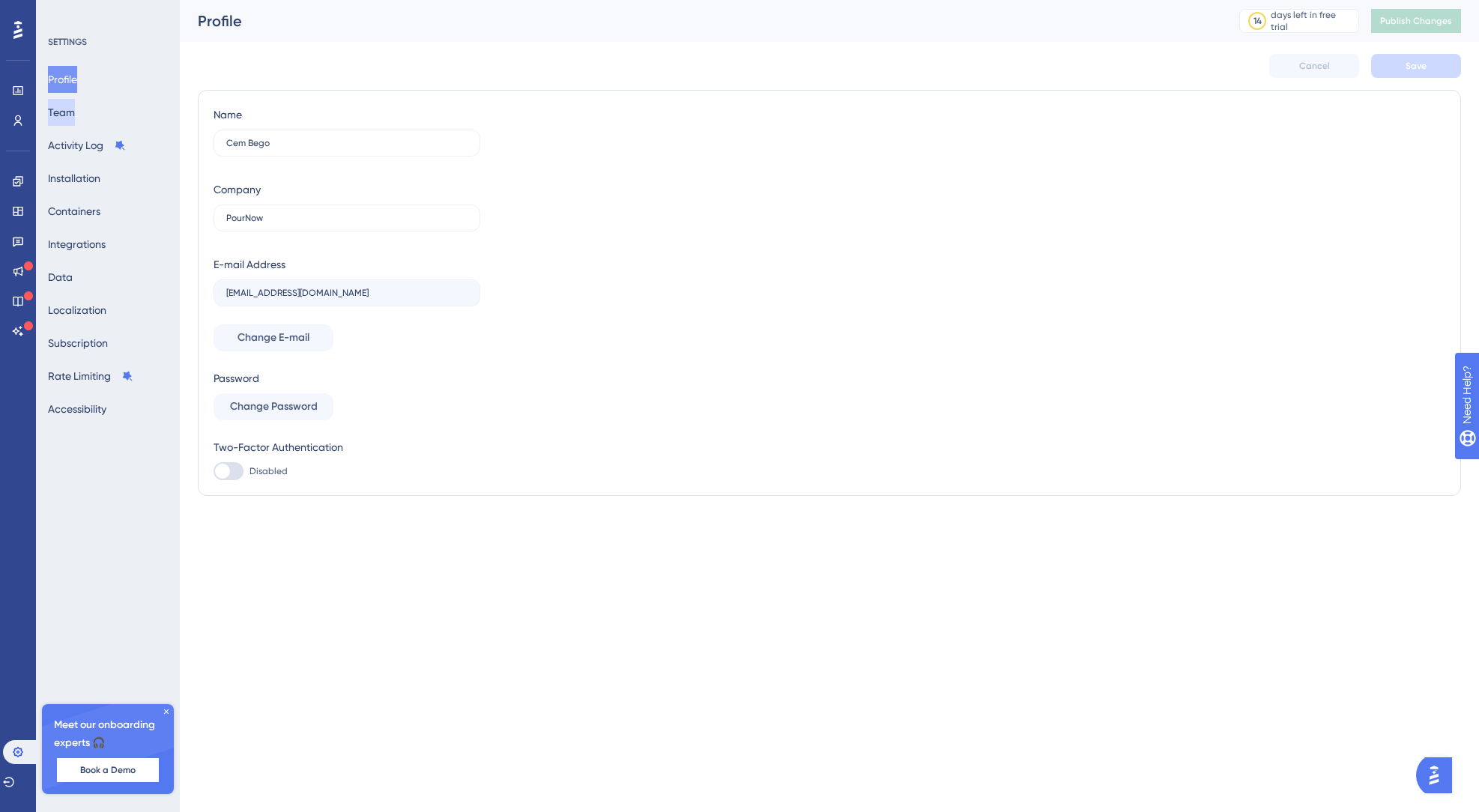
click at [75, 118] on button "Team" at bounding box center [61, 112] width 27 height 27
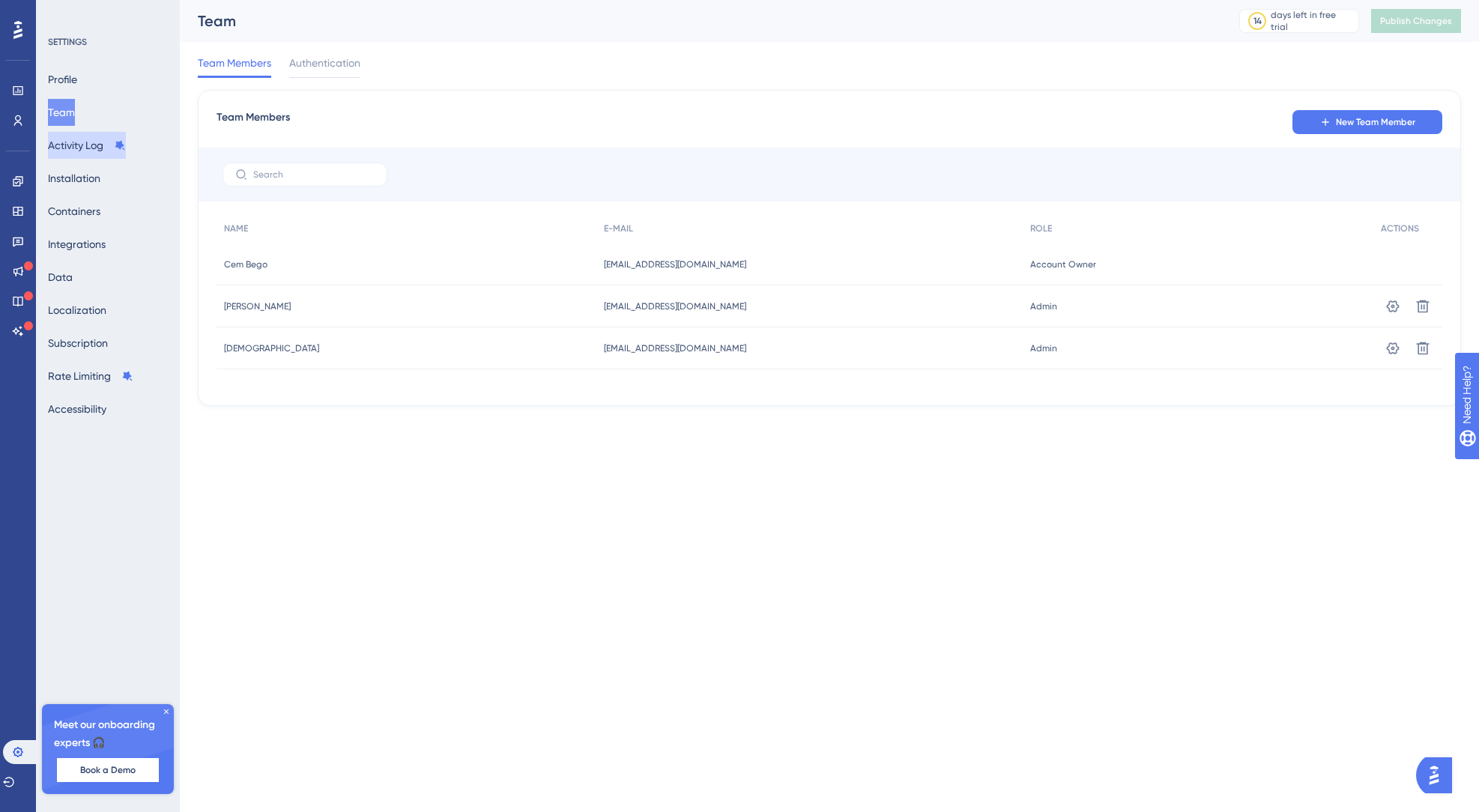
click at [86, 148] on button "Activity Log" at bounding box center [87, 145] width 78 height 27
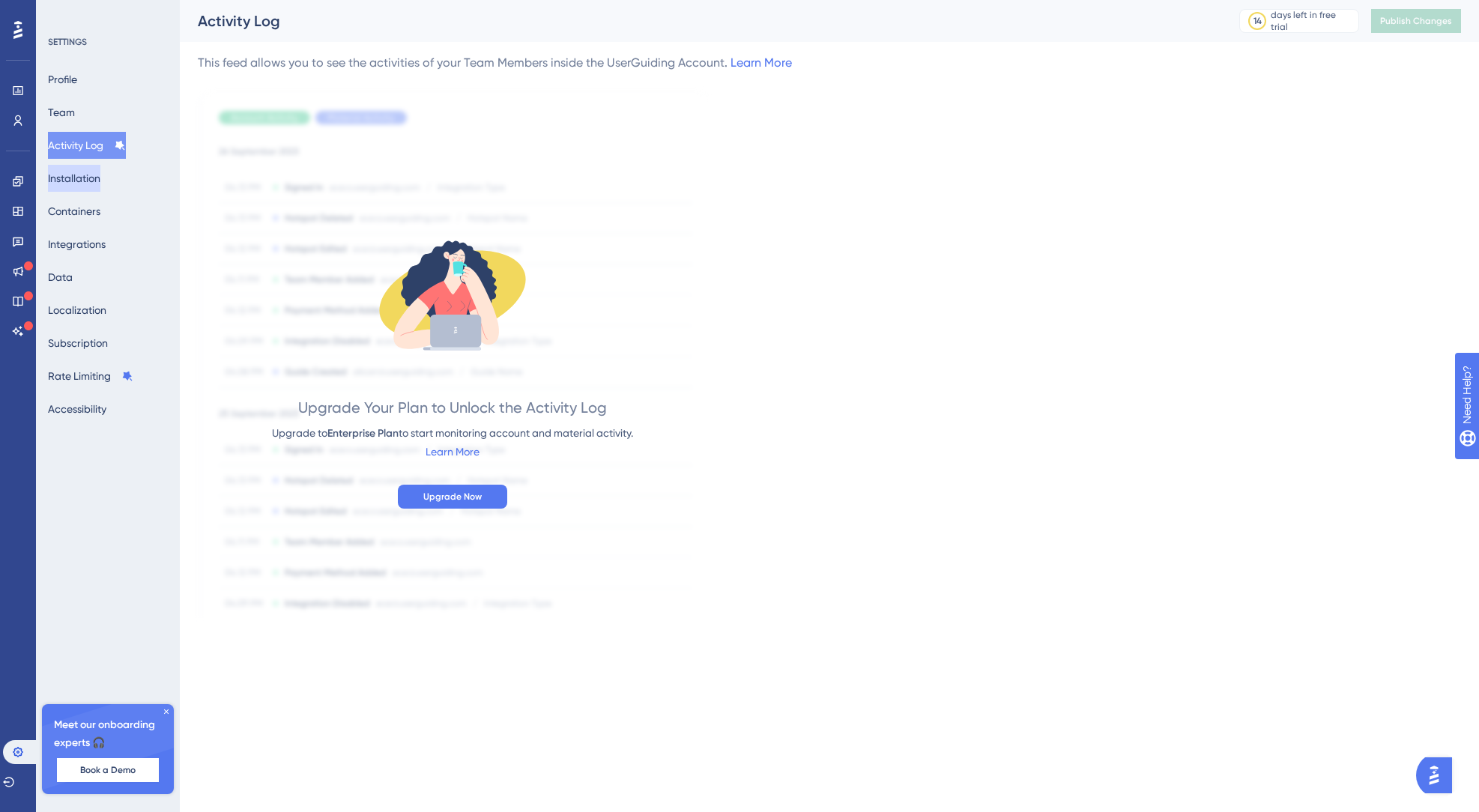
click at [86, 185] on button "Installation" at bounding box center [75, 178] width 53 height 27
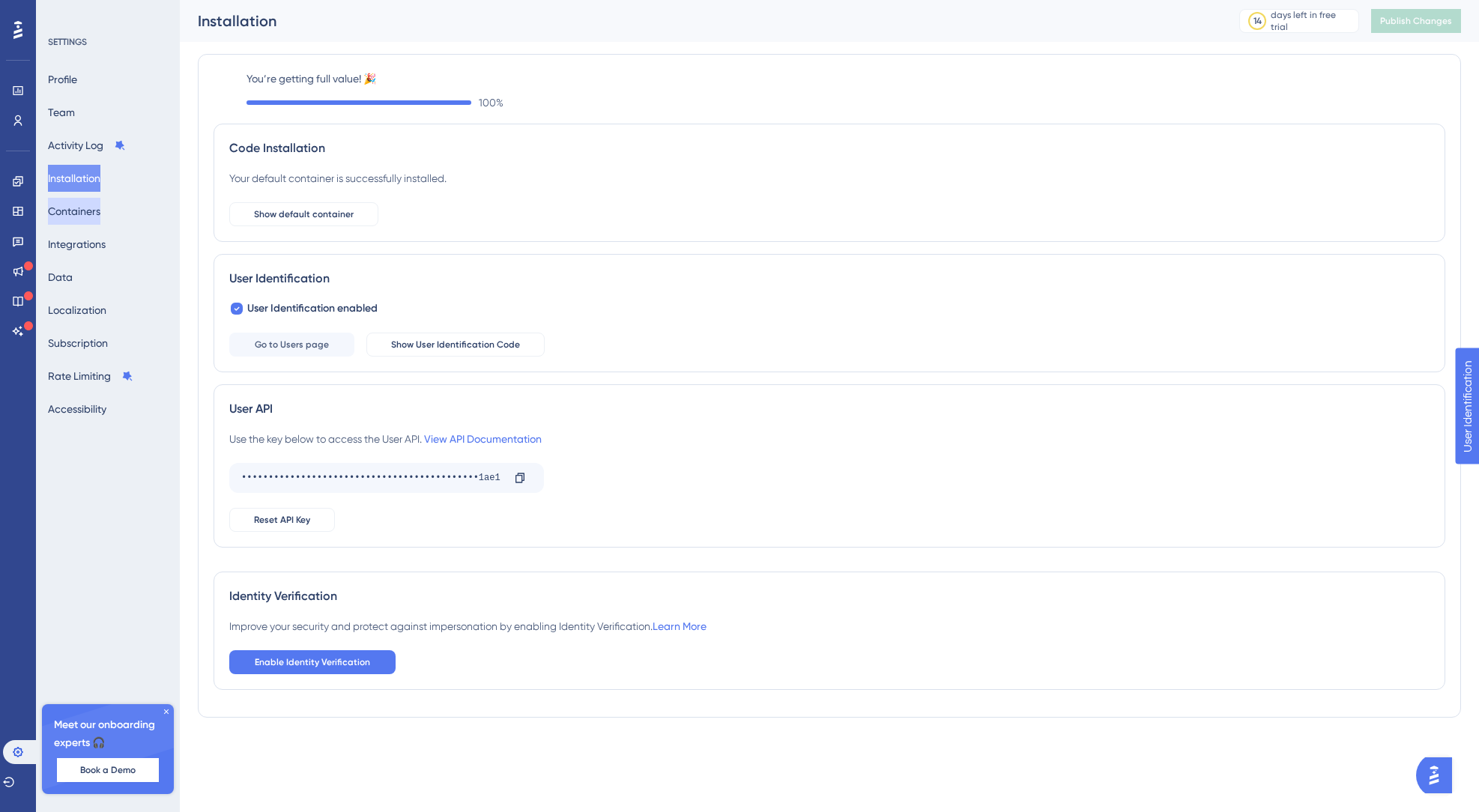
click at [82, 211] on button "Containers" at bounding box center [75, 210] width 53 height 27
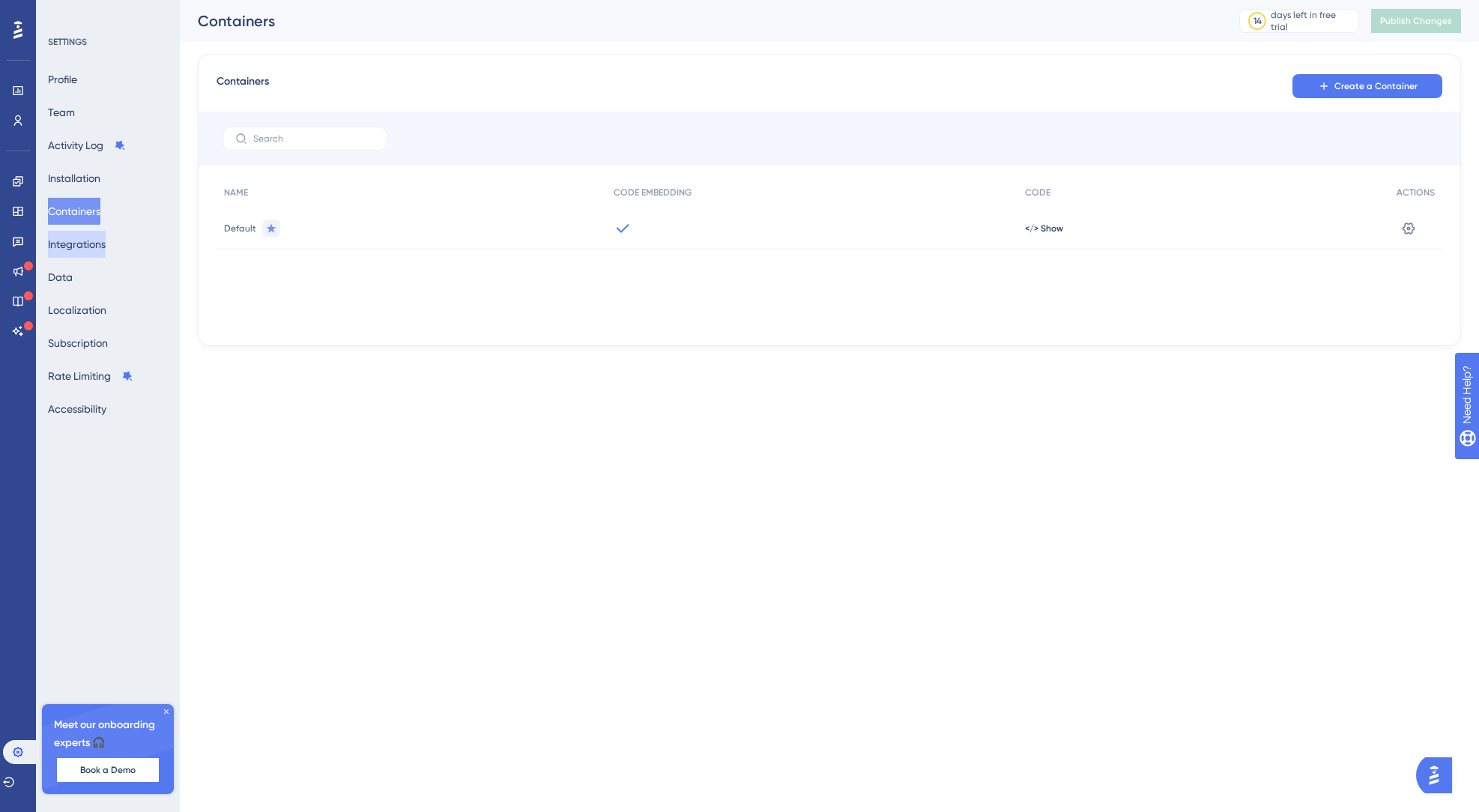
click at [85, 245] on button "Integrations" at bounding box center [77, 244] width 58 height 27
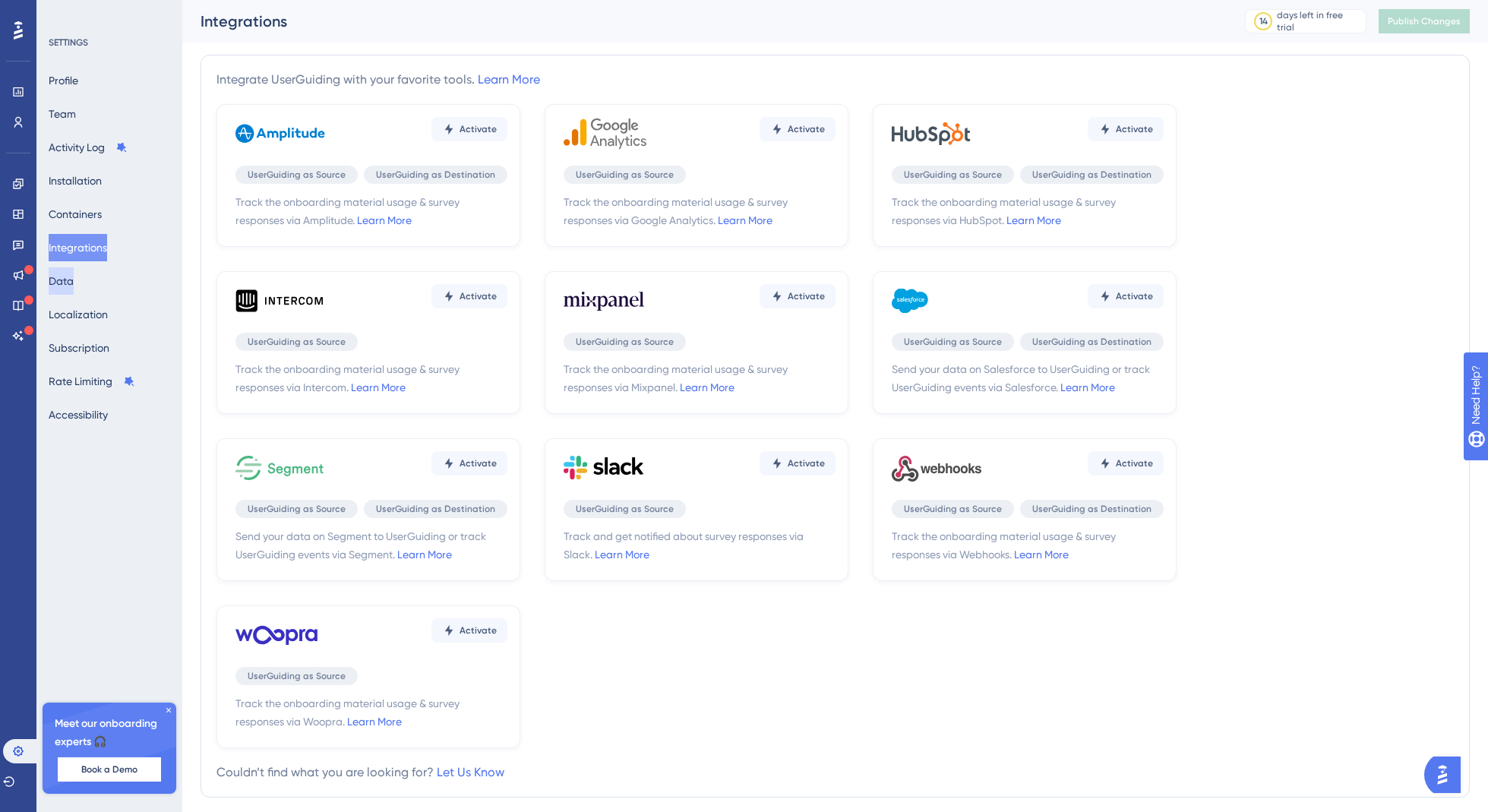
click at [74, 276] on button "Data" at bounding box center [61, 281] width 25 height 28
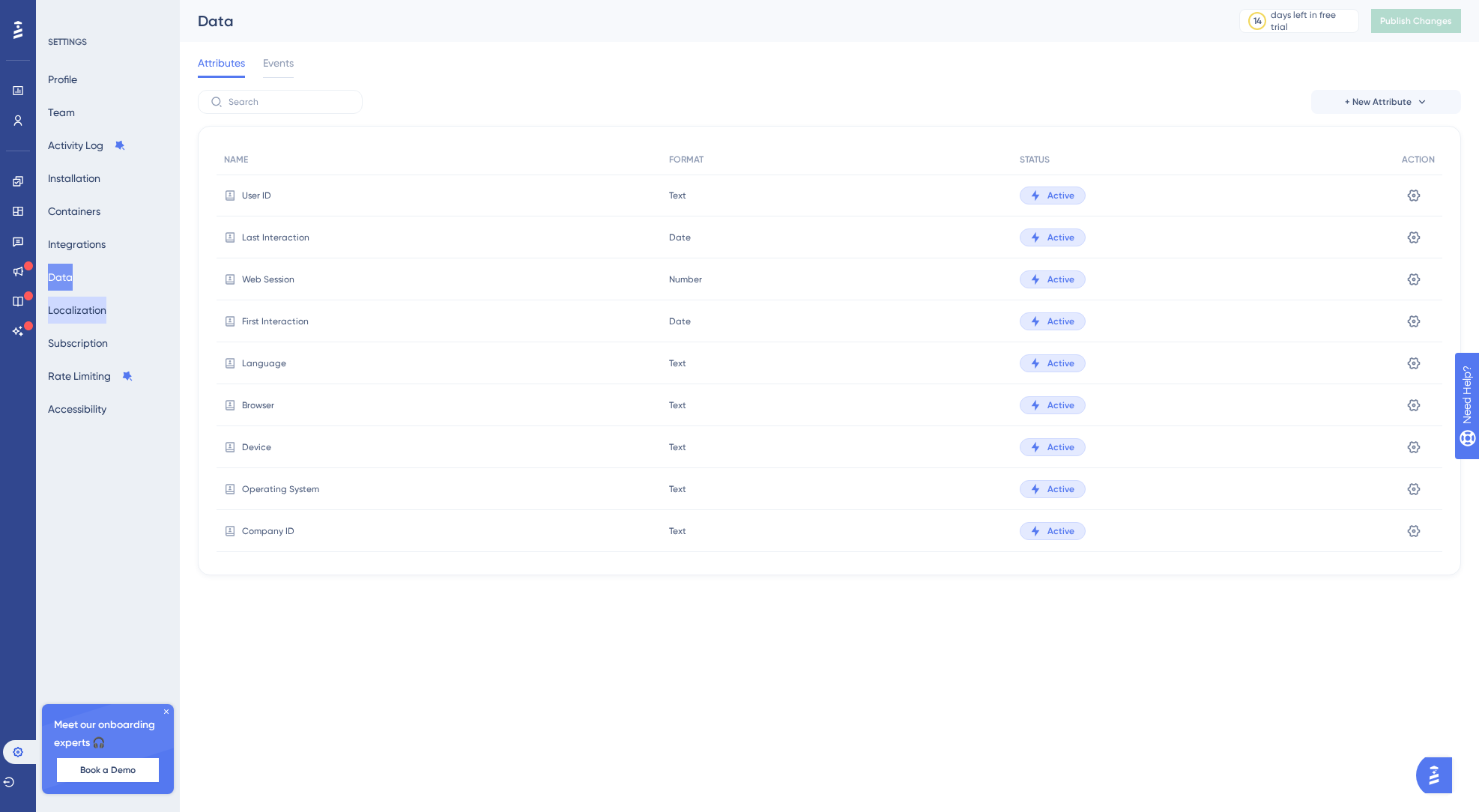
click at [79, 309] on button "Localization" at bounding box center [77, 310] width 59 height 27
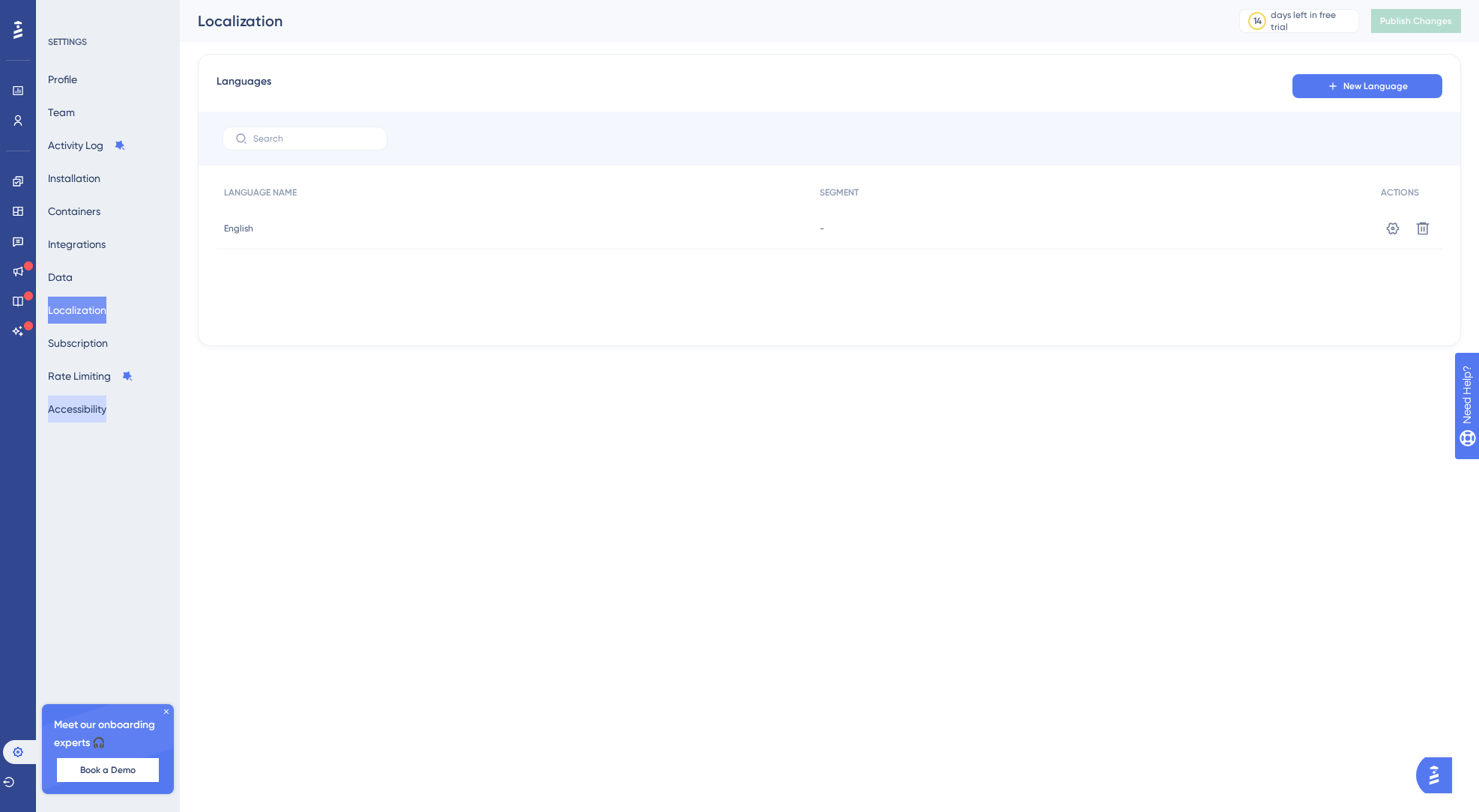
click at [84, 416] on button "Accessibility" at bounding box center [77, 409] width 59 height 27
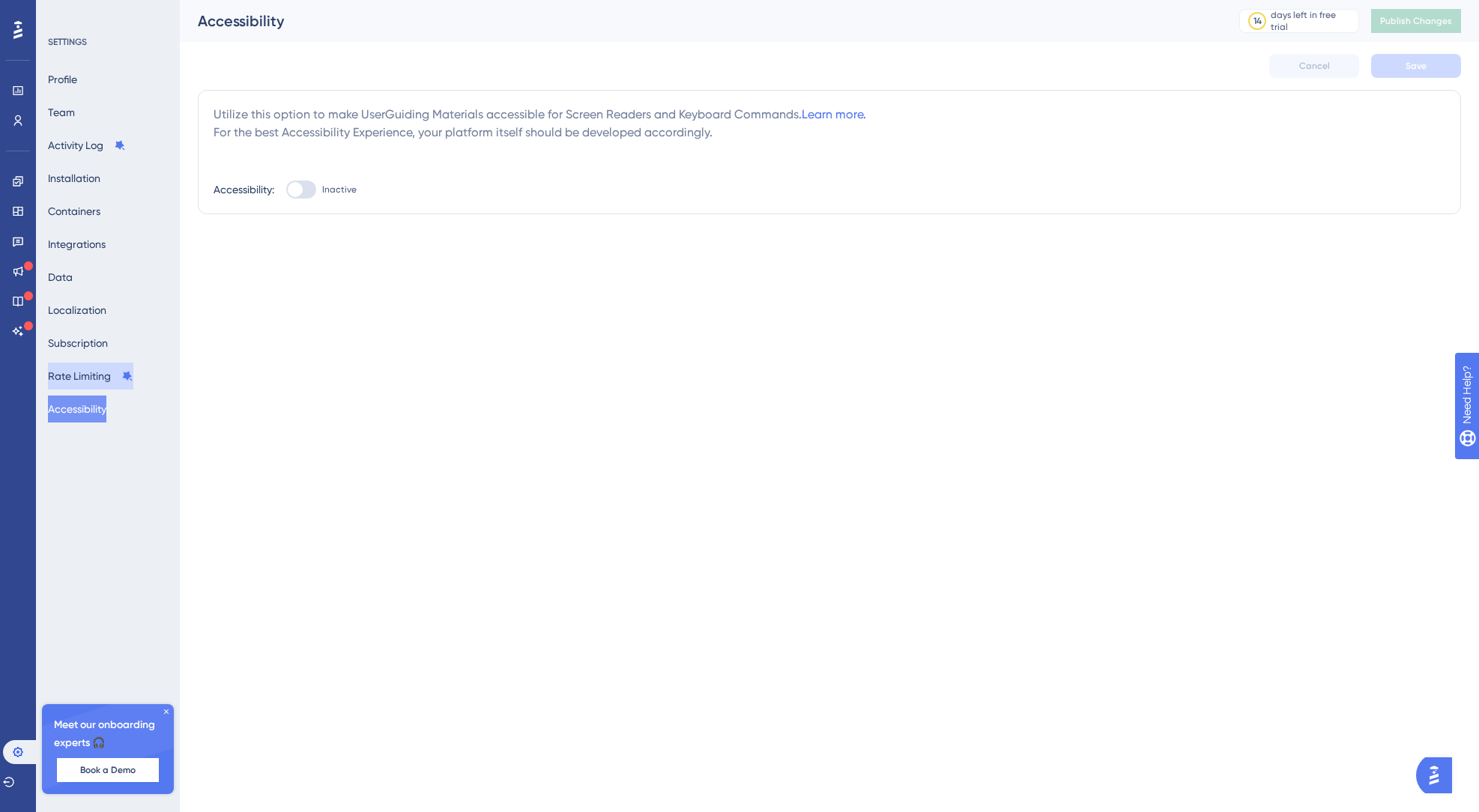
click at [92, 387] on button "Rate Limiting" at bounding box center [90, 375] width 85 height 27
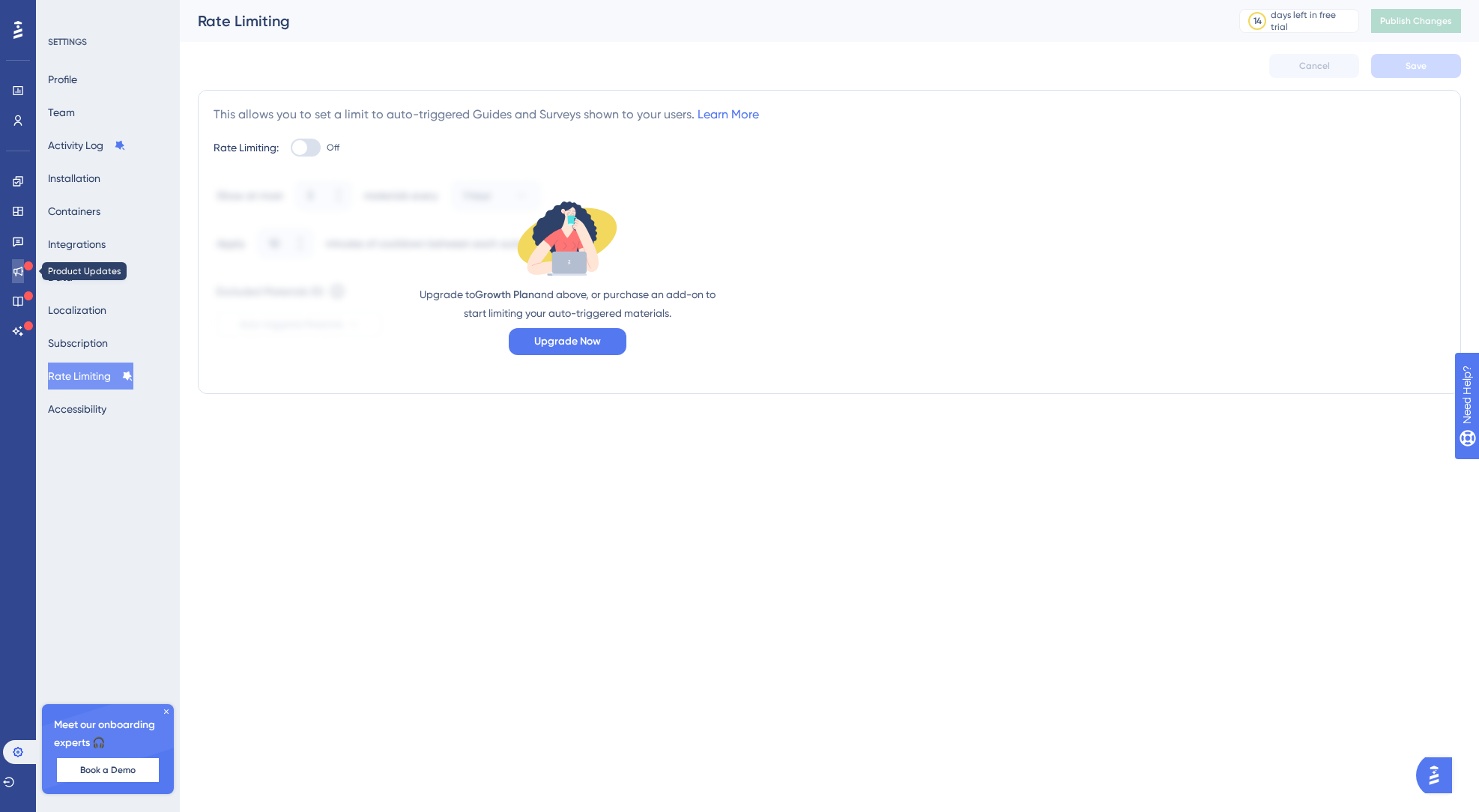
click at [18, 270] on icon at bounding box center [18, 271] width 12 height 12
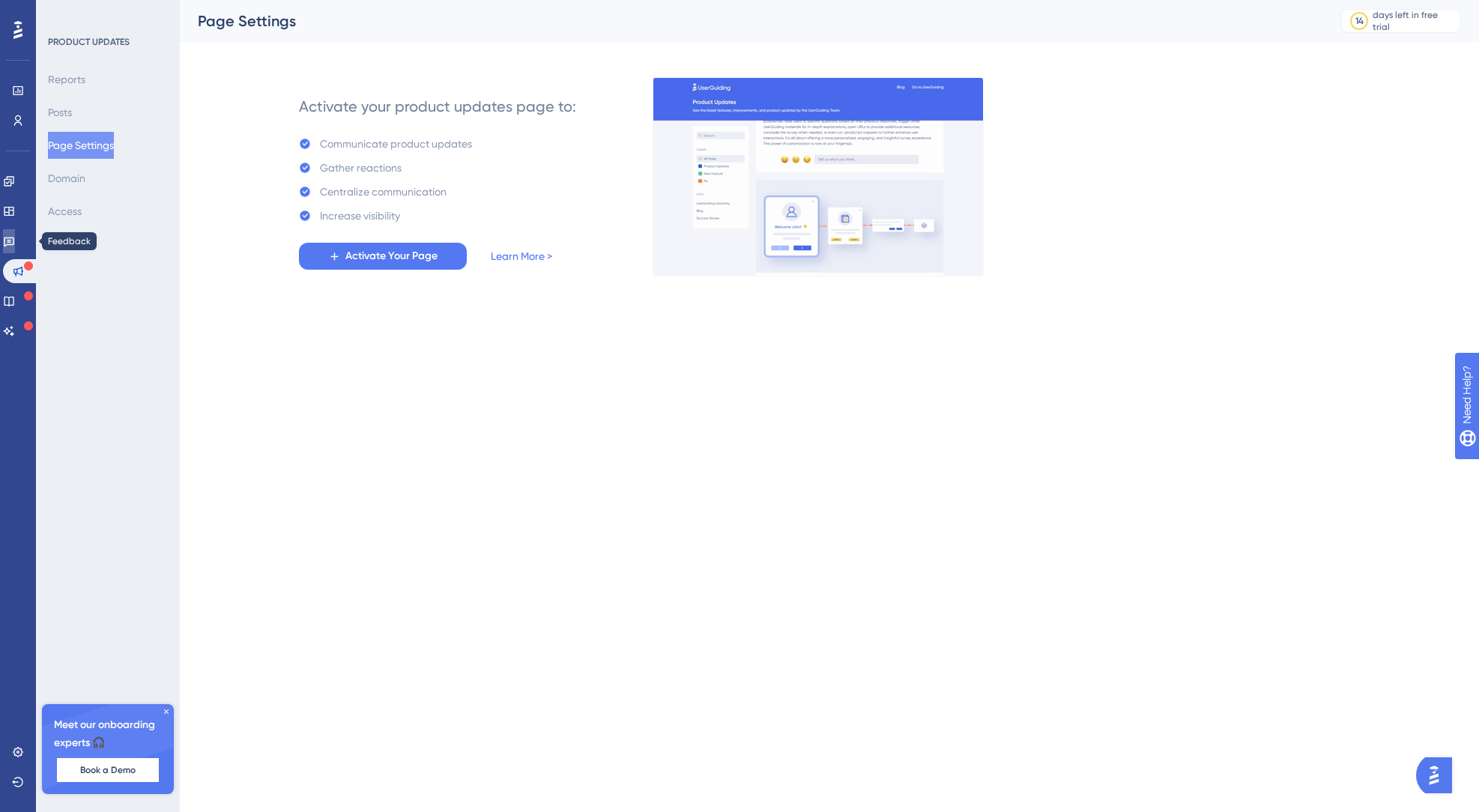
click at [15, 241] on icon at bounding box center [9, 241] width 12 height 12
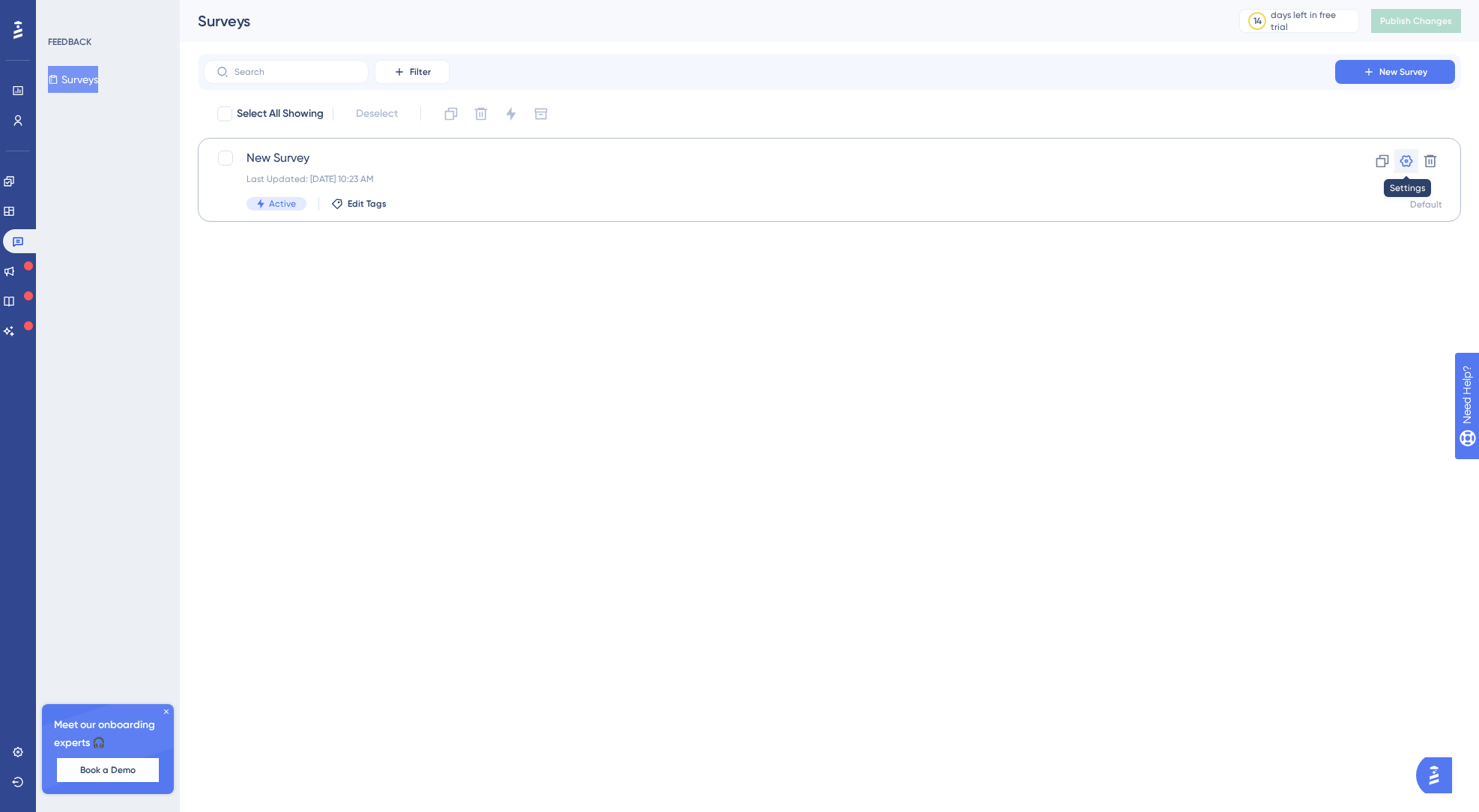
click at [1227, 159] on icon at bounding box center [1406, 160] width 15 height 15
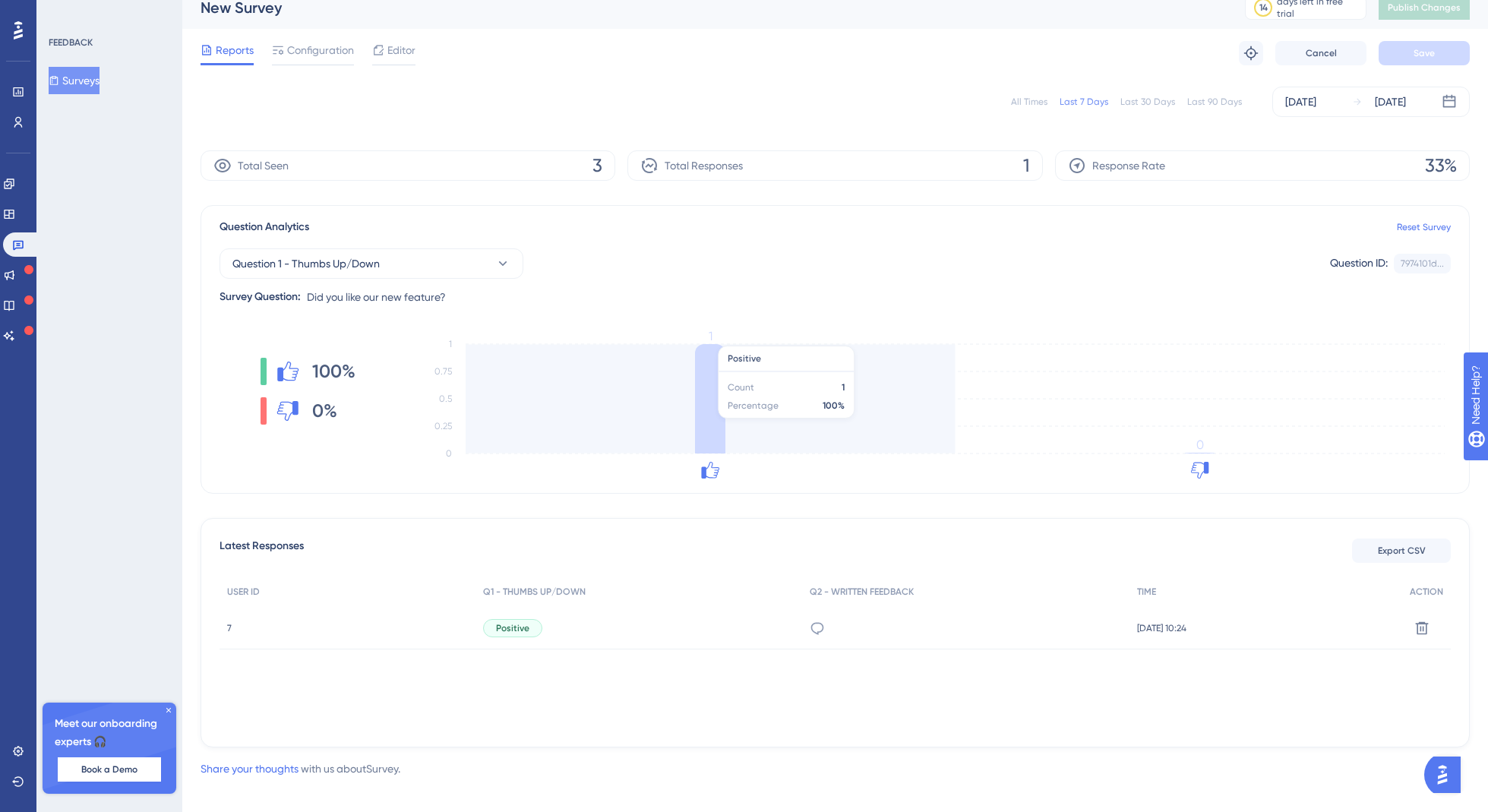
scroll to position [28, 0]
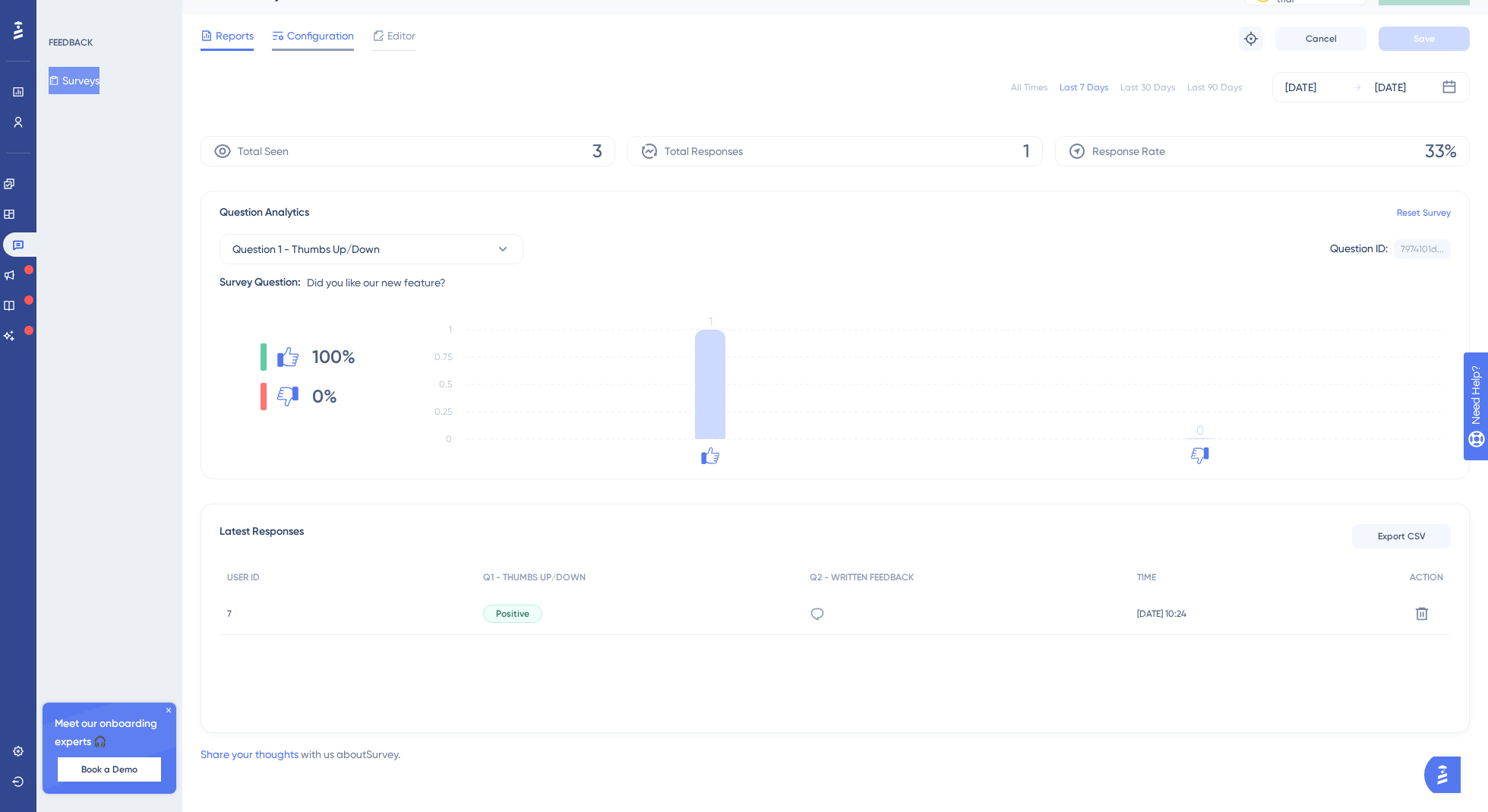
click at [318, 35] on span "Configuration" at bounding box center [320, 36] width 67 height 18
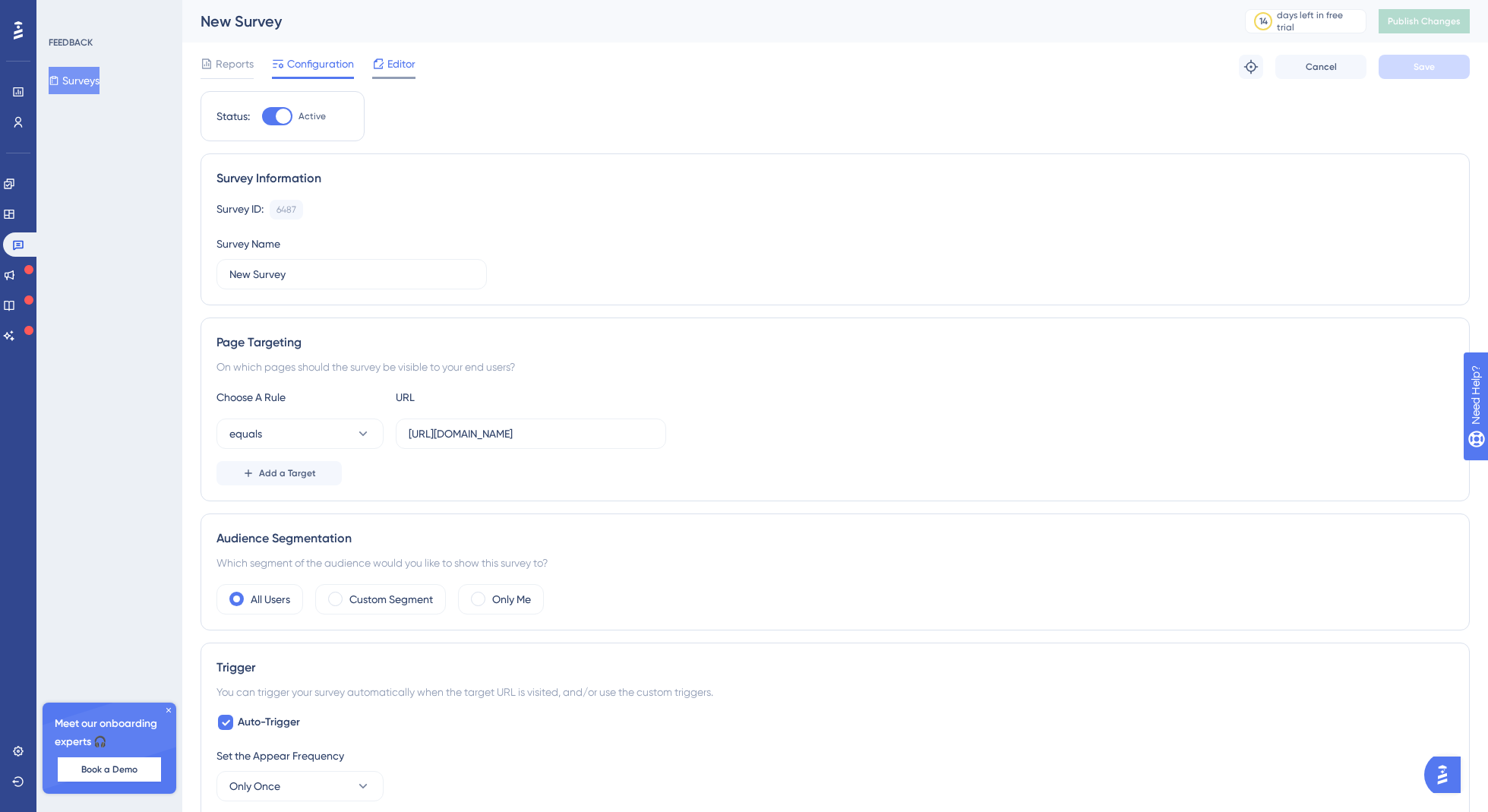
click at [396, 66] on span "Editor" at bounding box center [402, 63] width 28 height 18
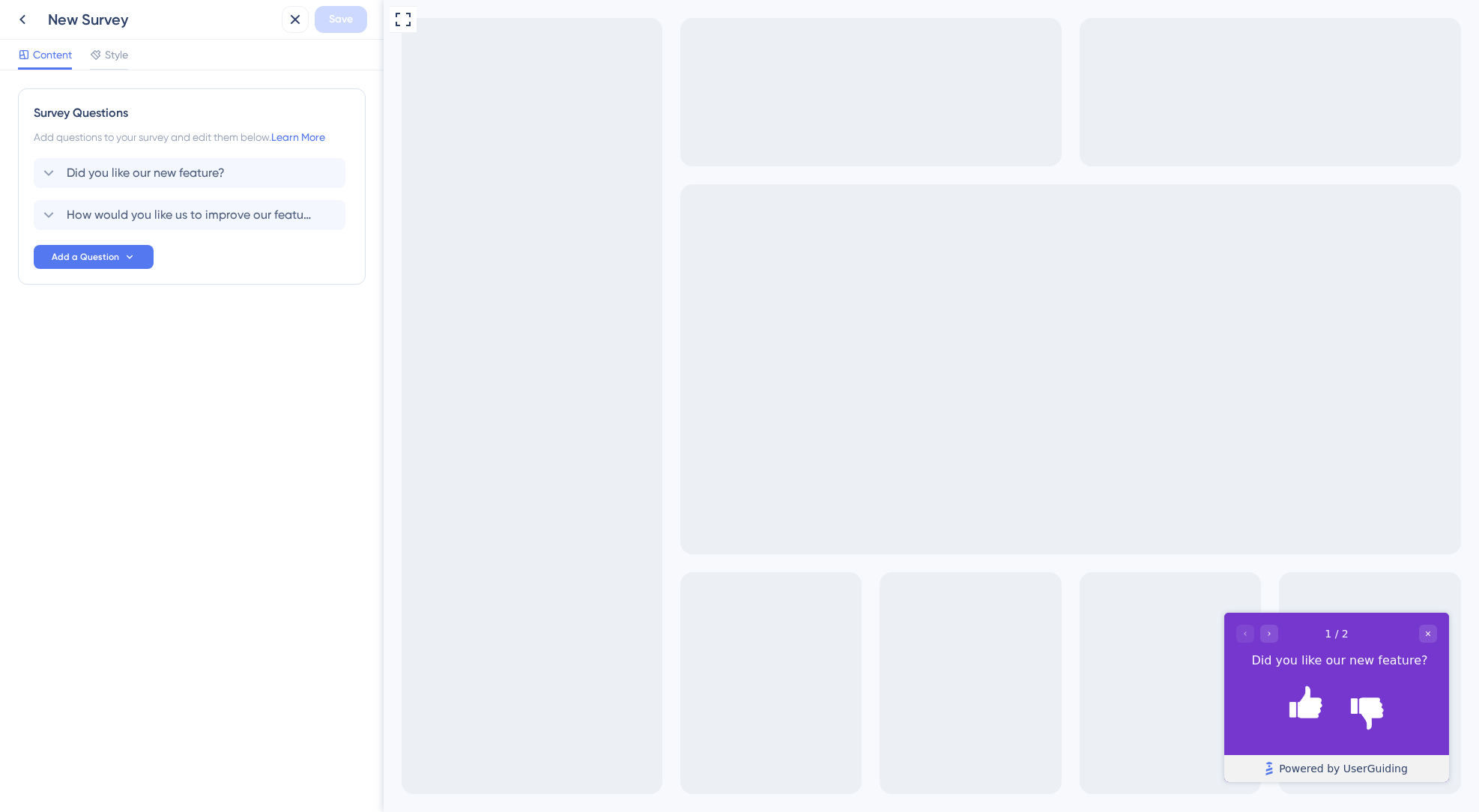
click at [1227, 763] on span "Powered by UserGuiding" at bounding box center [1343, 768] width 129 height 18
click at [1227, 765] on link "Powered by UserGuiding" at bounding box center [1337, 768] width 225 height 27
click at [47, 210] on icon at bounding box center [48, 215] width 18 height 18
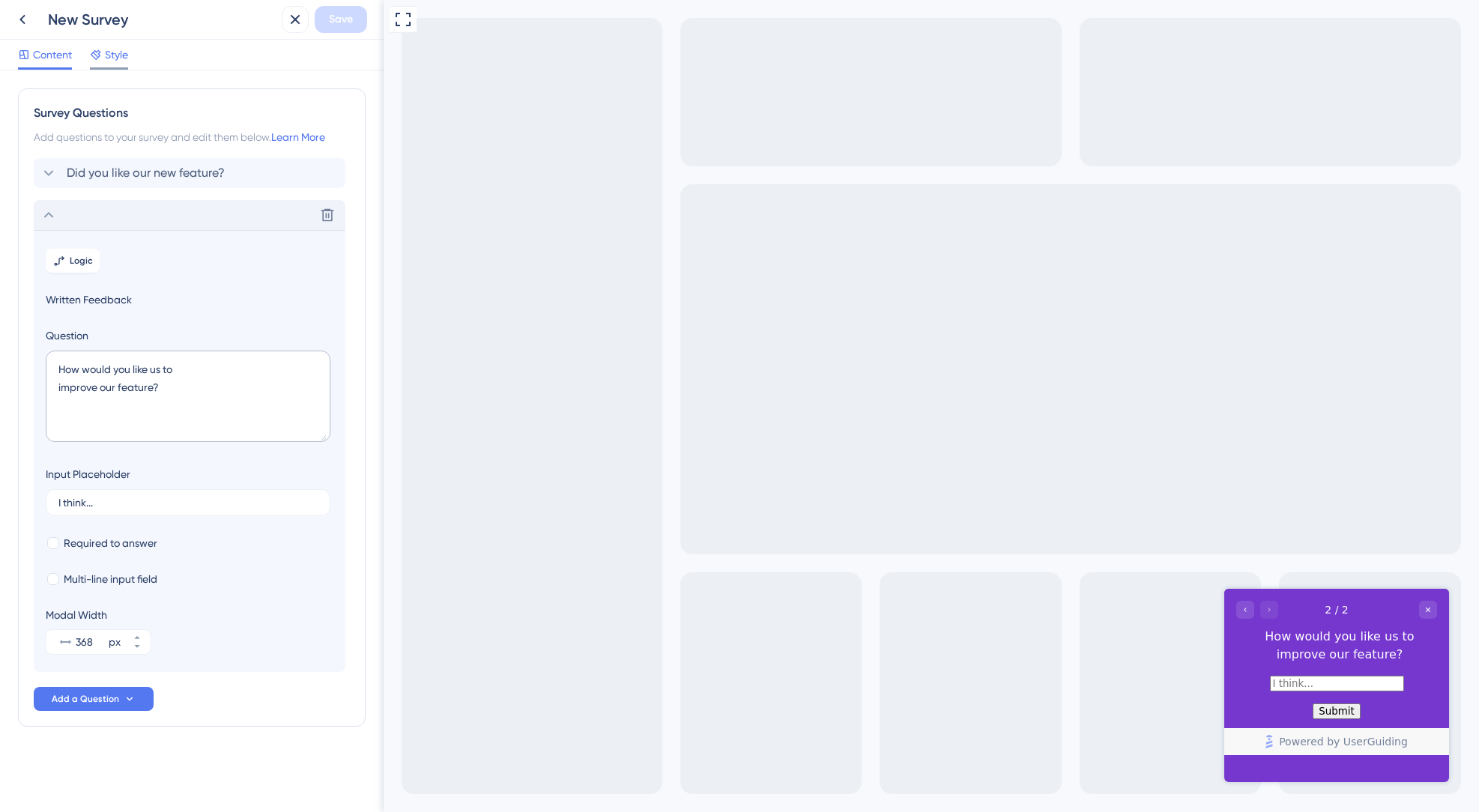
click at [117, 54] on span "Style" at bounding box center [117, 54] width 23 height 18
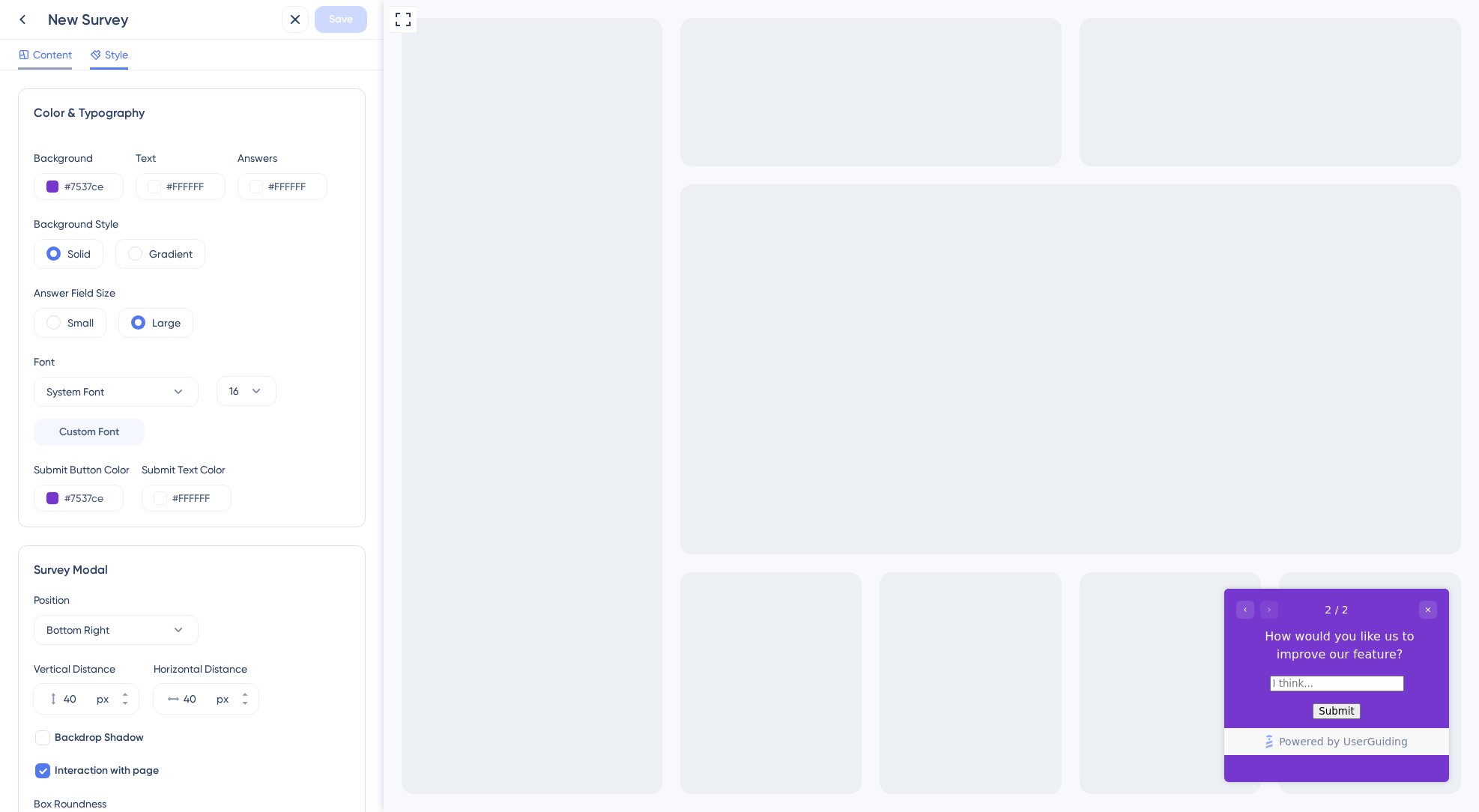
click at [37, 52] on span "Content" at bounding box center [53, 54] width 39 height 18
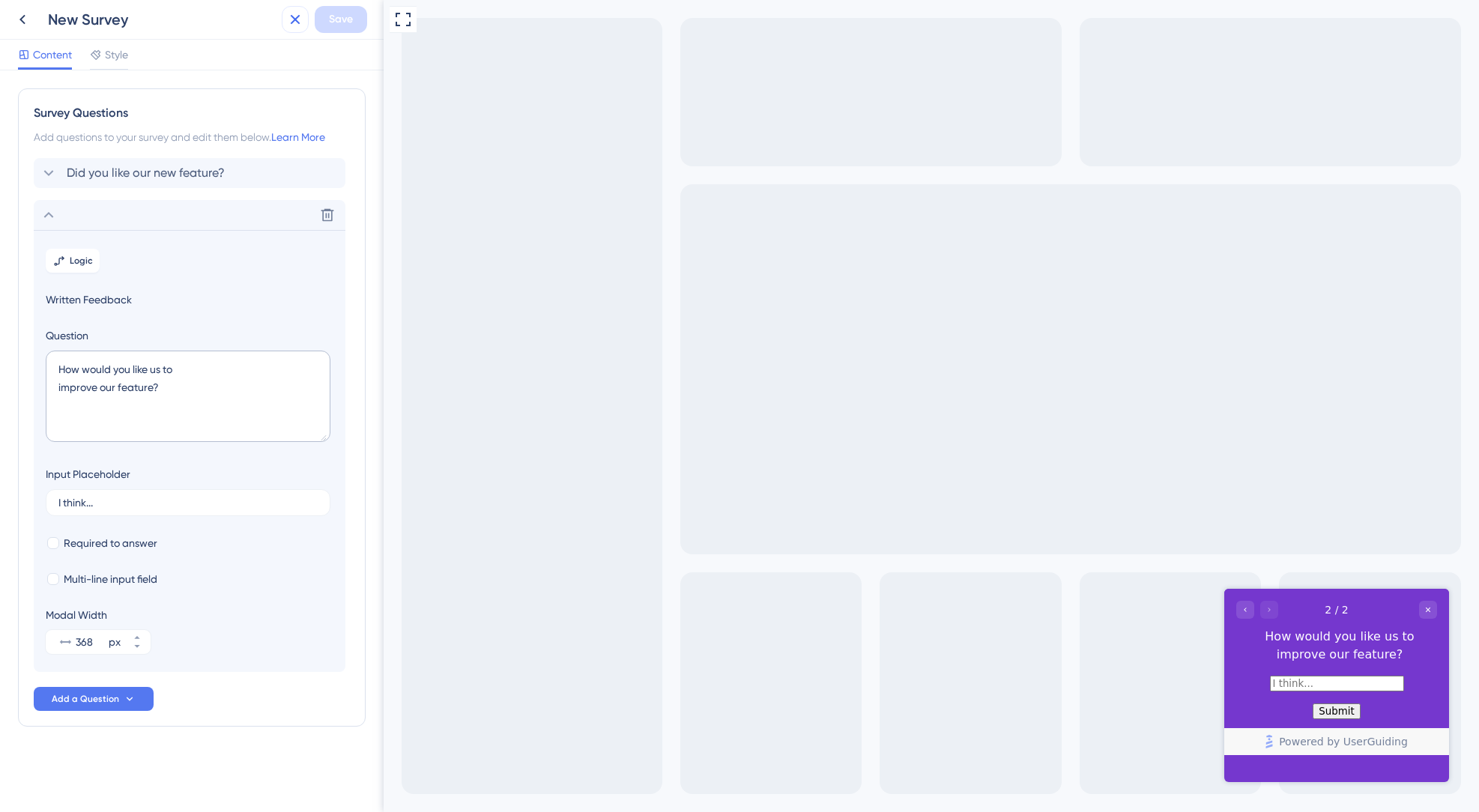
click at [300, 20] on icon at bounding box center [295, 19] width 18 height 18
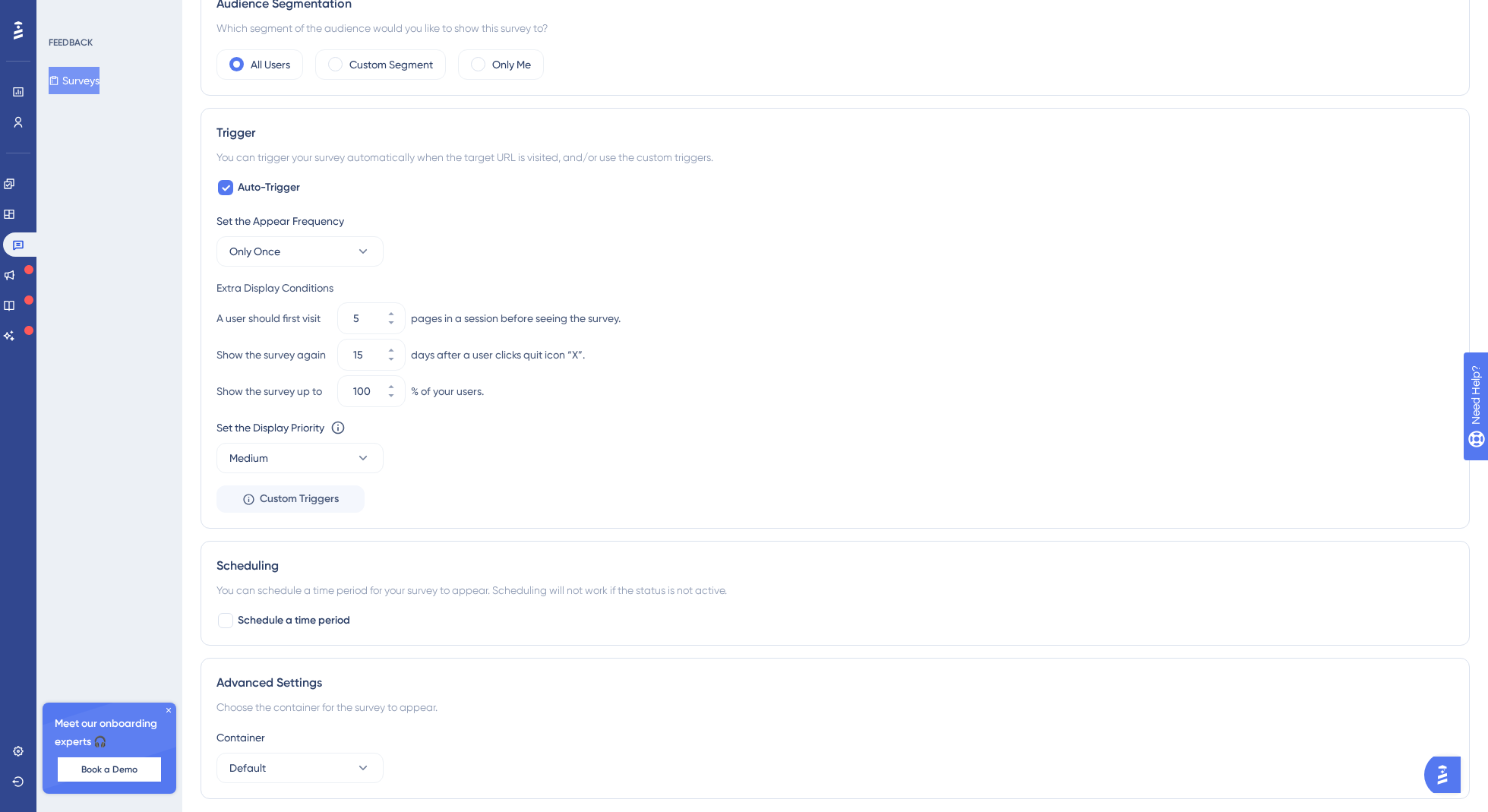
scroll to position [619, 0]
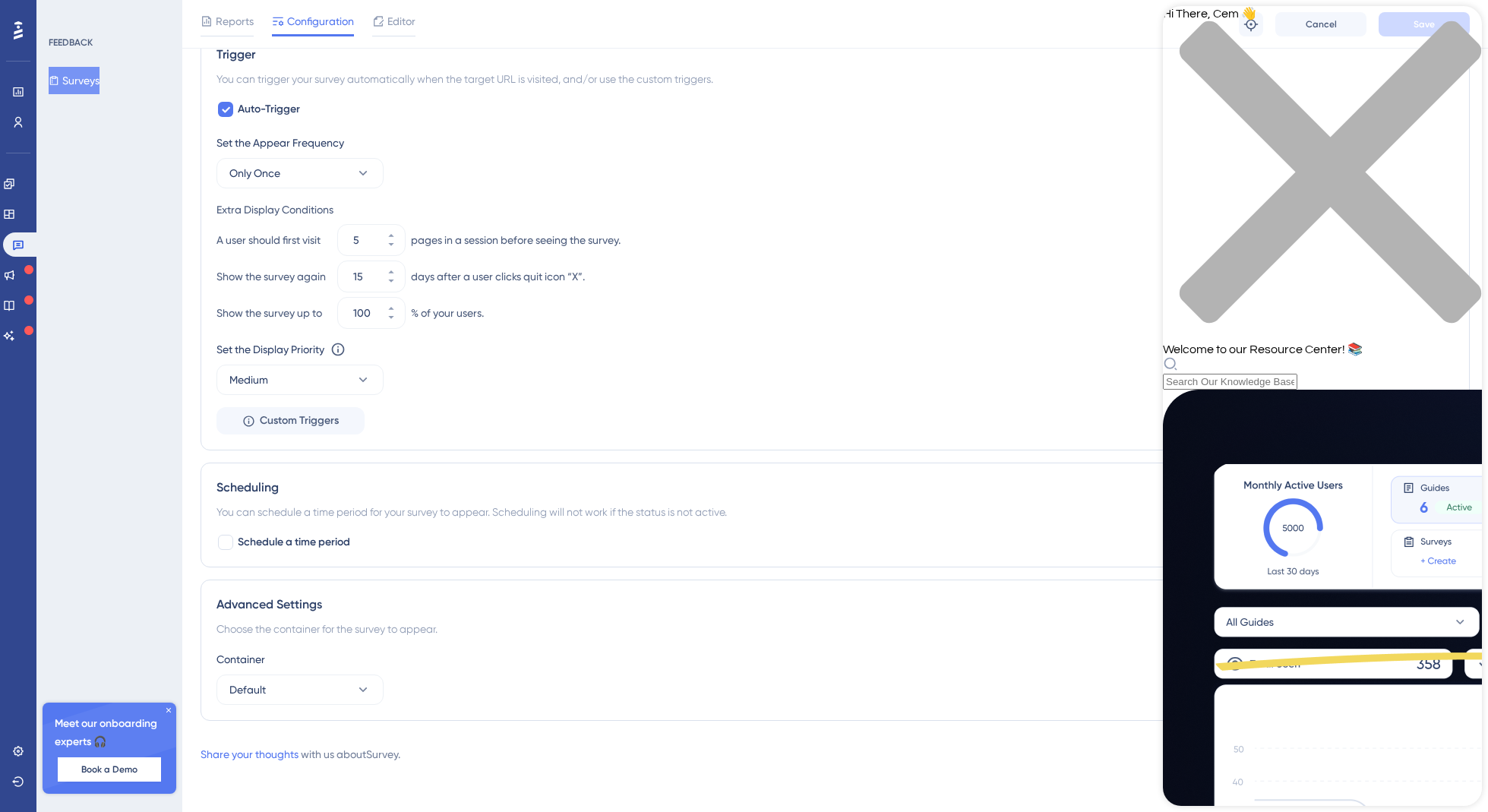
click at [1227, 91] on div "Hi There, Cem 👋 Welcome to our Resource Center! 📚" at bounding box center [1323, 197] width 319 height 383
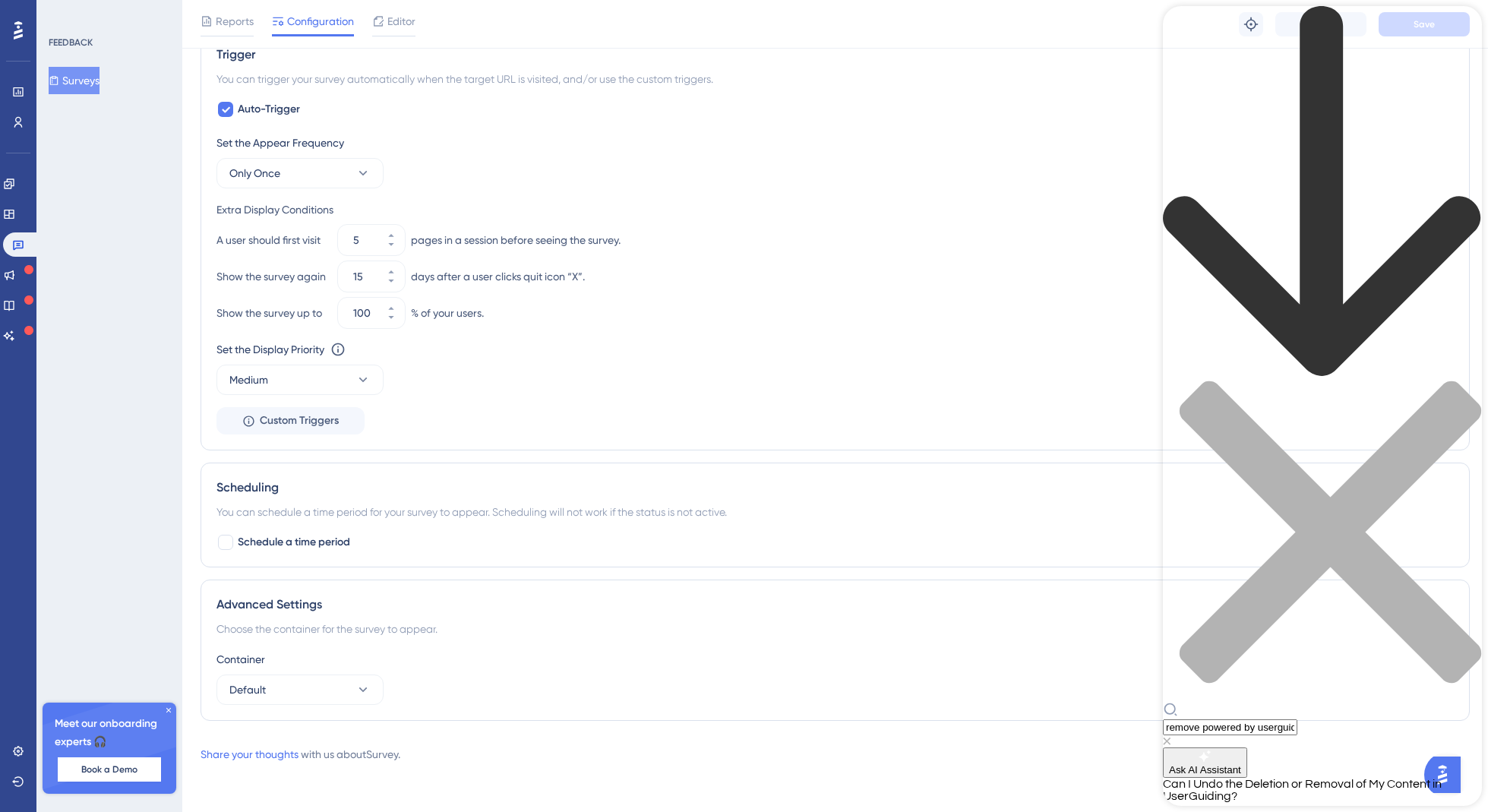
type input "remove powered by userguiding"
click at [1244, 778] on span "Can I Undo the Deletion or Removal of My Content in UserGuiding?" at bounding box center [1302, 790] width 278 height 24
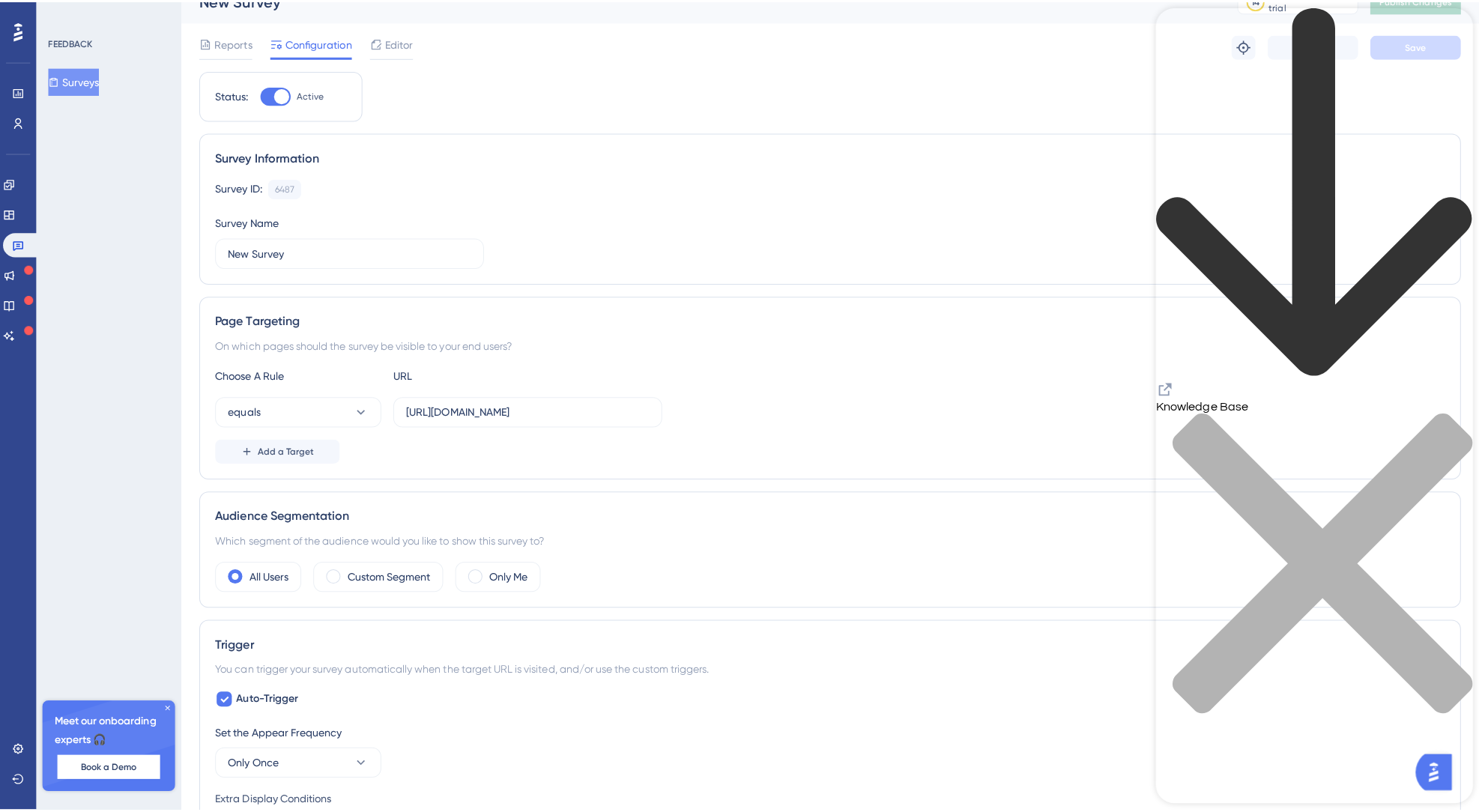
scroll to position [0, 0]
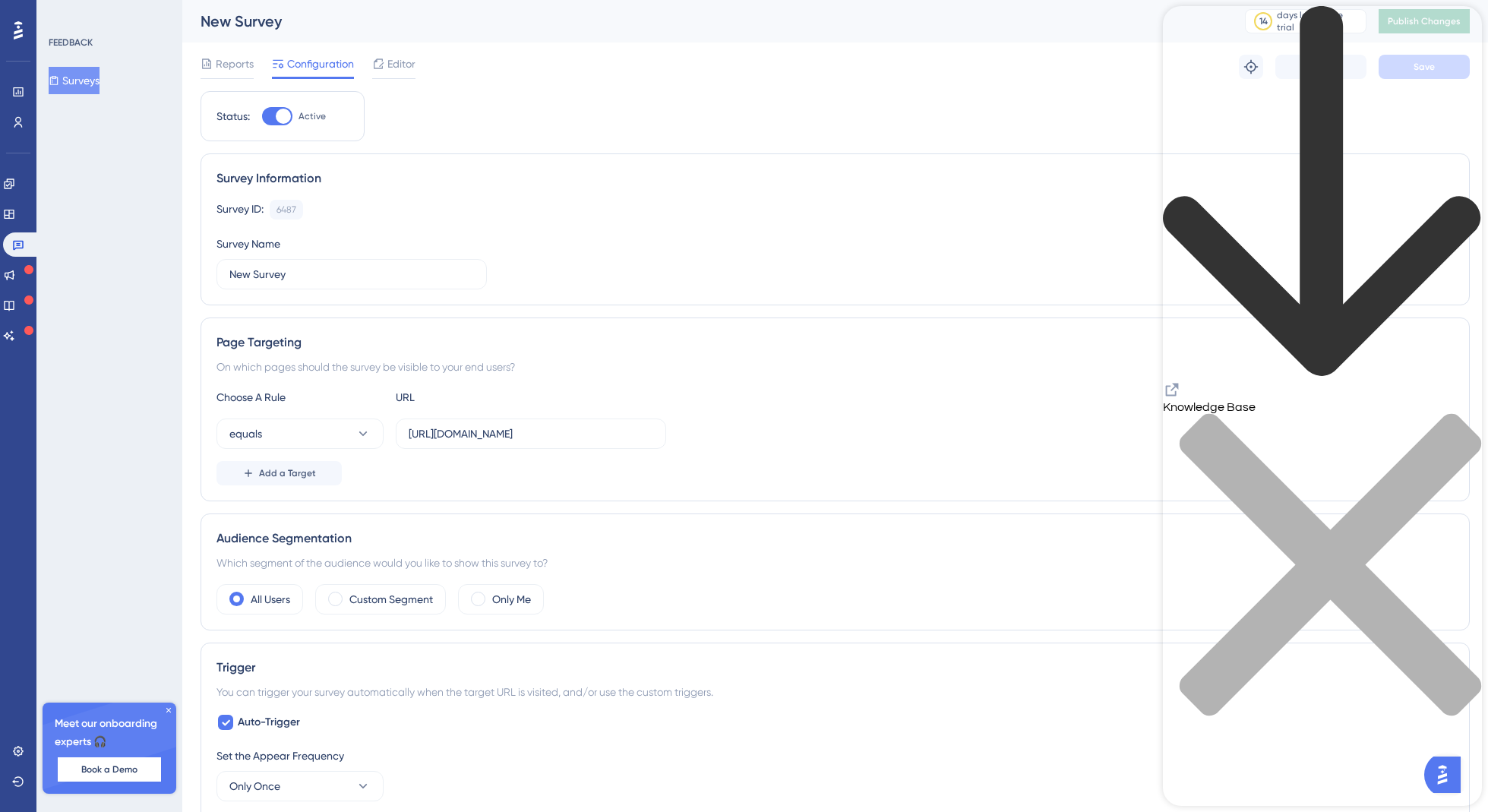
click at [1191, 32] on icon "back to header" at bounding box center [1323, 192] width 319 height 373
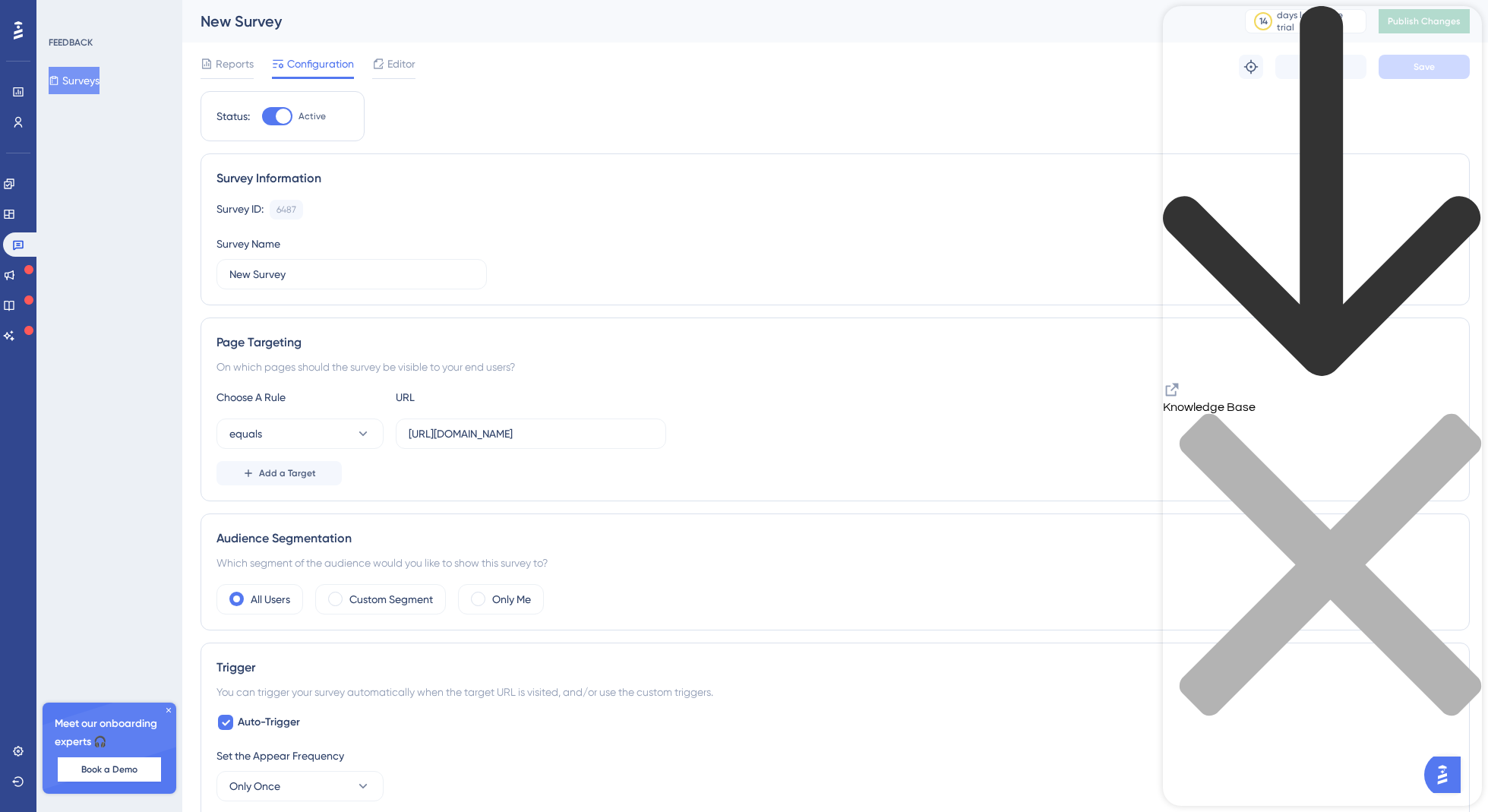
click at [1244, 414] on icon "close resource center" at bounding box center [1323, 573] width 319 height 319
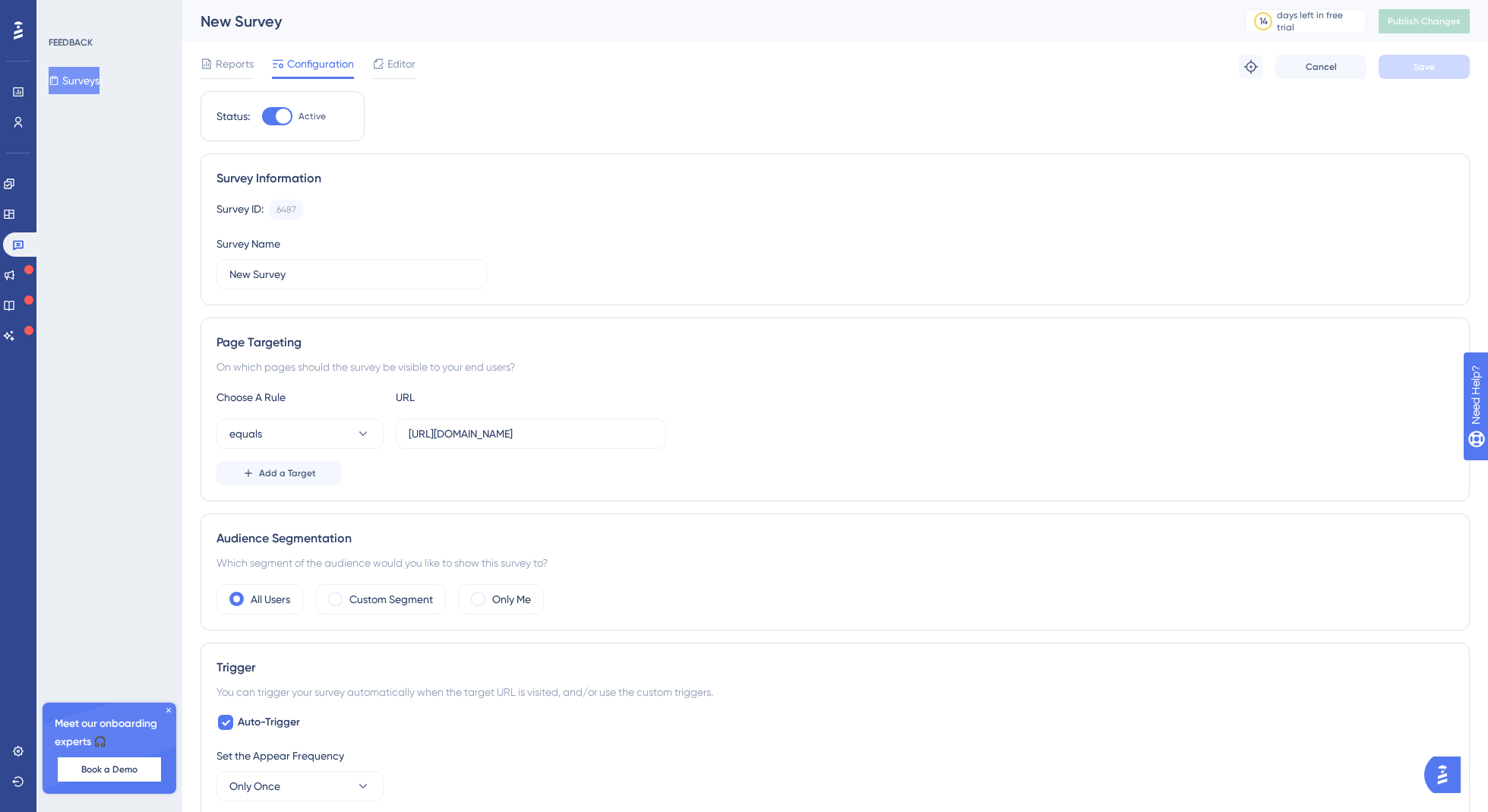
click at [170, 709] on icon at bounding box center [168, 710] width 9 height 9
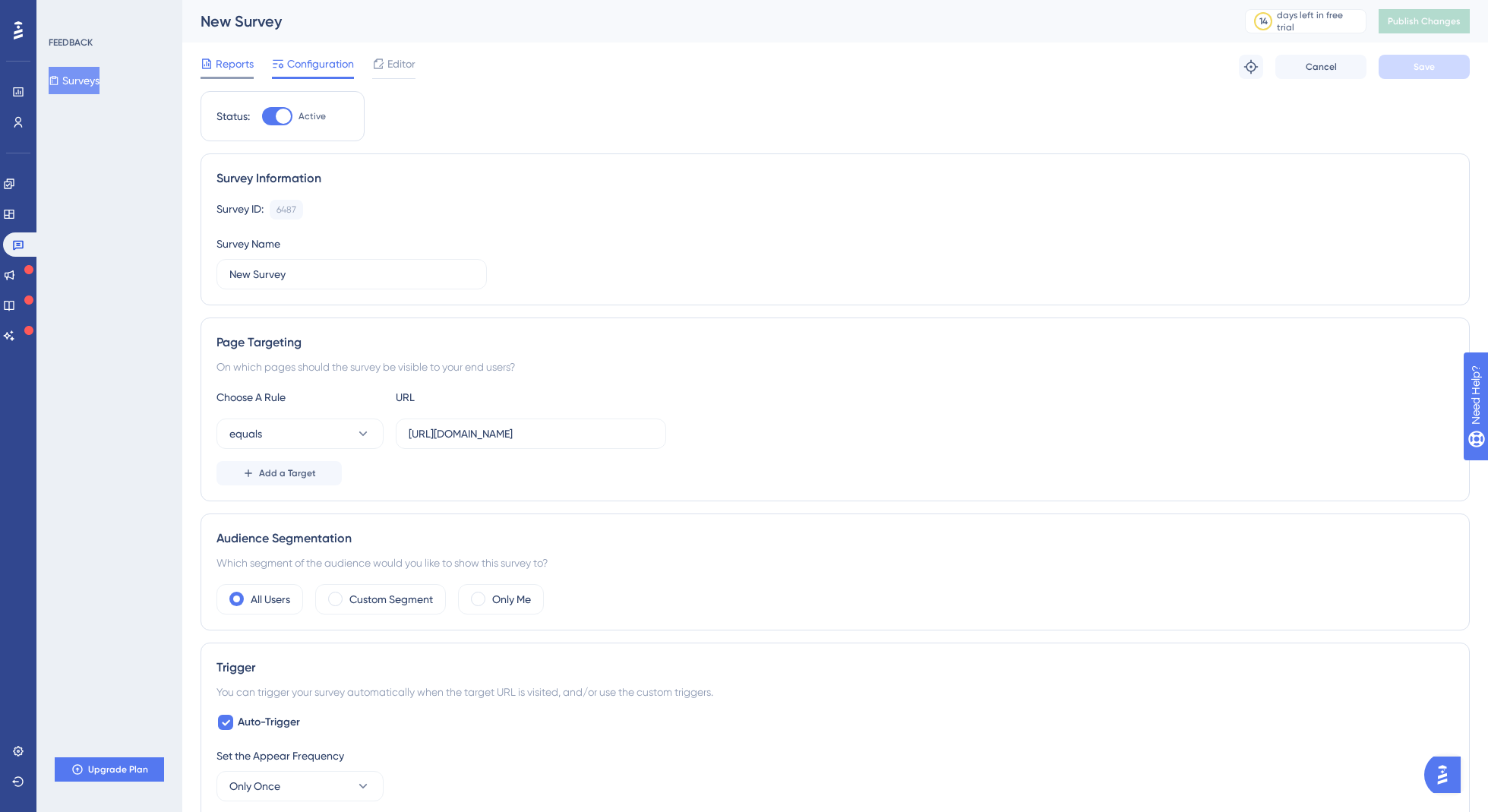
click at [251, 65] on span "Reports" at bounding box center [235, 63] width 38 height 18
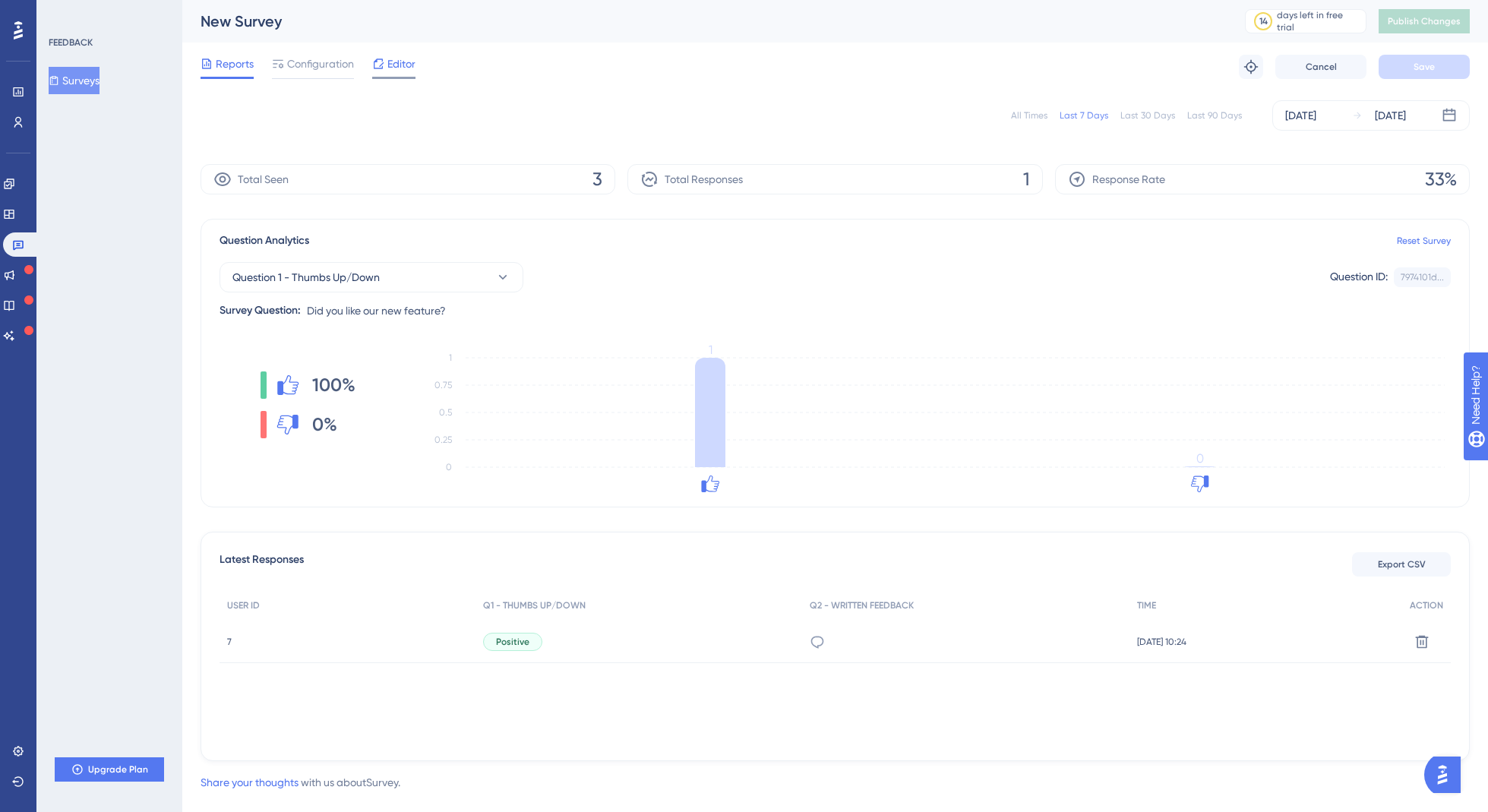
click at [392, 69] on span "Editor" at bounding box center [402, 63] width 28 height 18
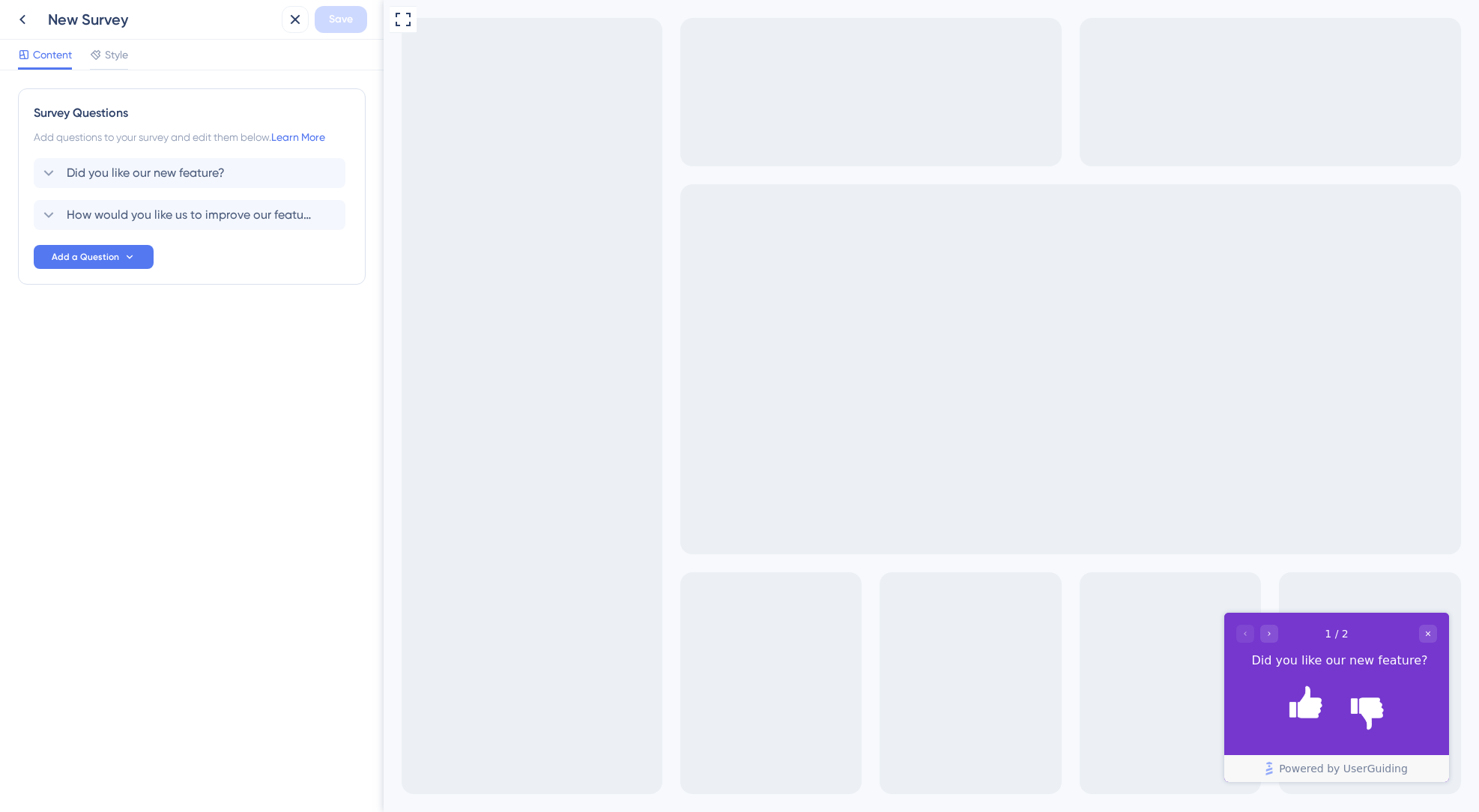
click at [257, 381] on div "Survey Questions Add questions to your survey and edit them below. Learn More D…" at bounding box center [191, 441] width 383 height 742
click at [25, 22] on icon at bounding box center [22, 19] width 18 height 18
